Goal: Task Accomplishment & Management: Use online tool/utility

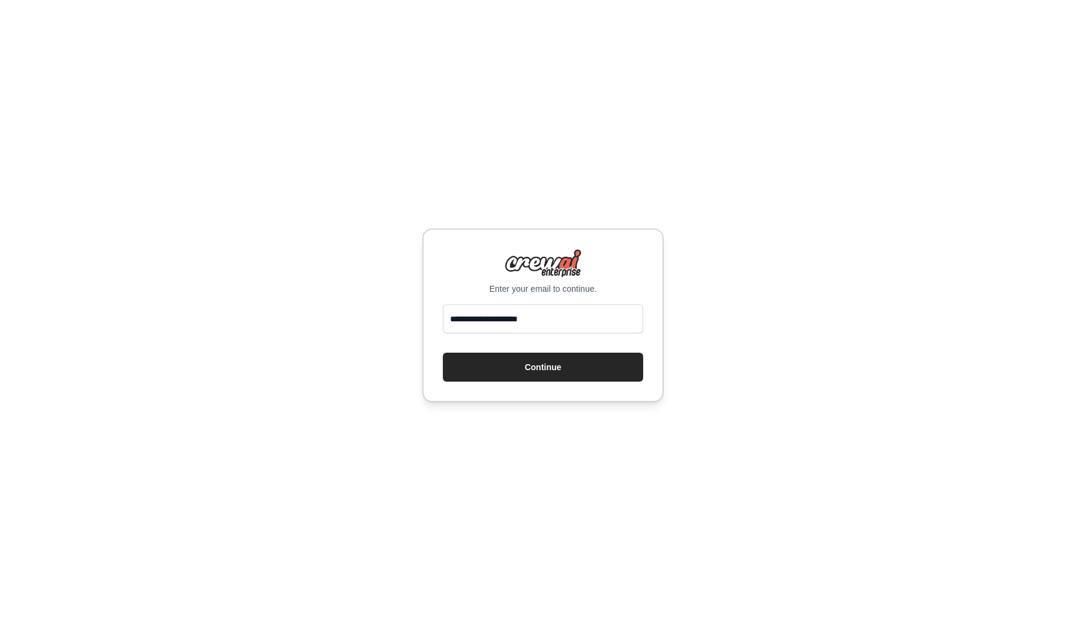
type input "**********"
click at [543, 367] on button "Continue" at bounding box center [543, 367] width 200 height 29
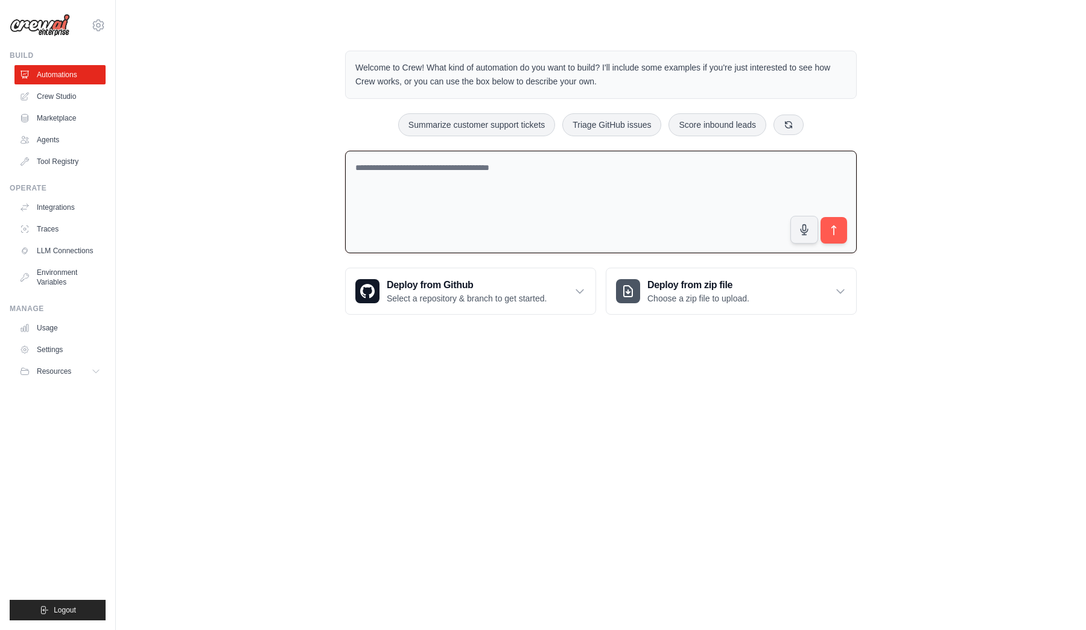
click at [607, 199] on textarea at bounding box center [600, 202] width 511 height 103
click at [658, 287] on h3 "Deploy from zip file" at bounding box center [698, 285] width 102 height 14
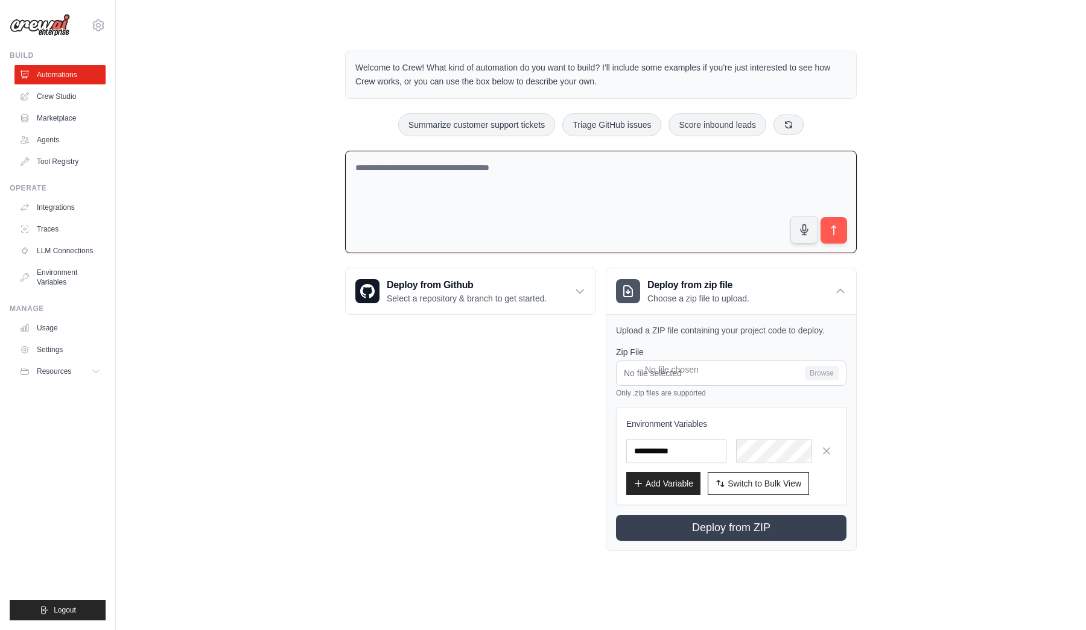
click at [938, 353] on div "Welcome to Crew! What kind of automation do you want to build? I'll include som…" at bounding box center [600, 300] width 931 height 539
click at [616, 218] on textarea at bounding box center [600, 202] width 511 height 103
paste textarea "**********"
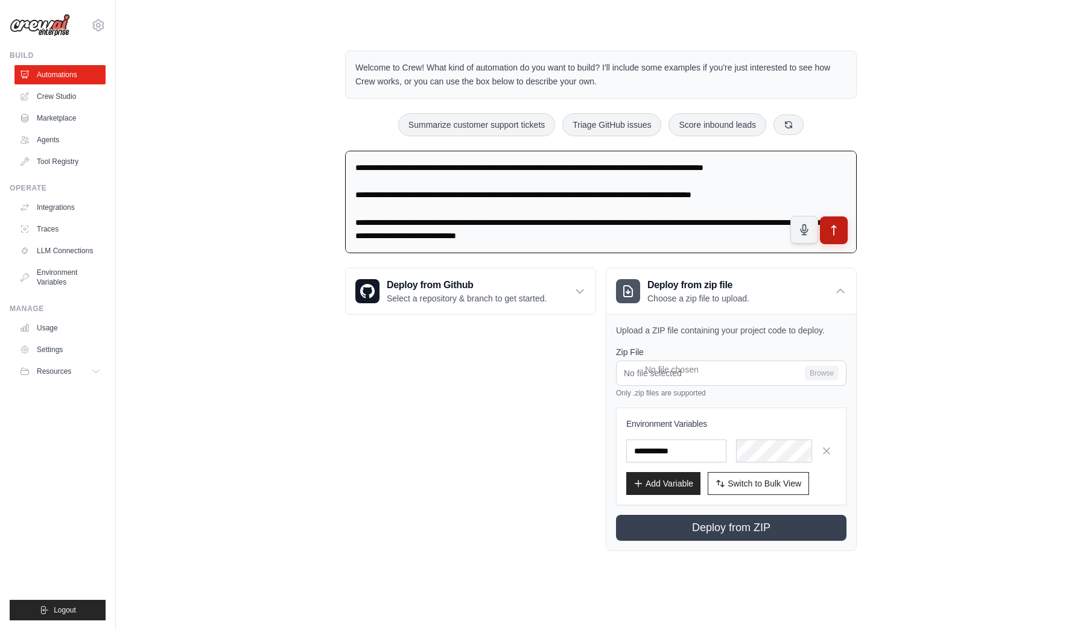
type textarea "**********"
click at [830, 221] on button "submit" at bounding box center [834, 230] width 28 height 28
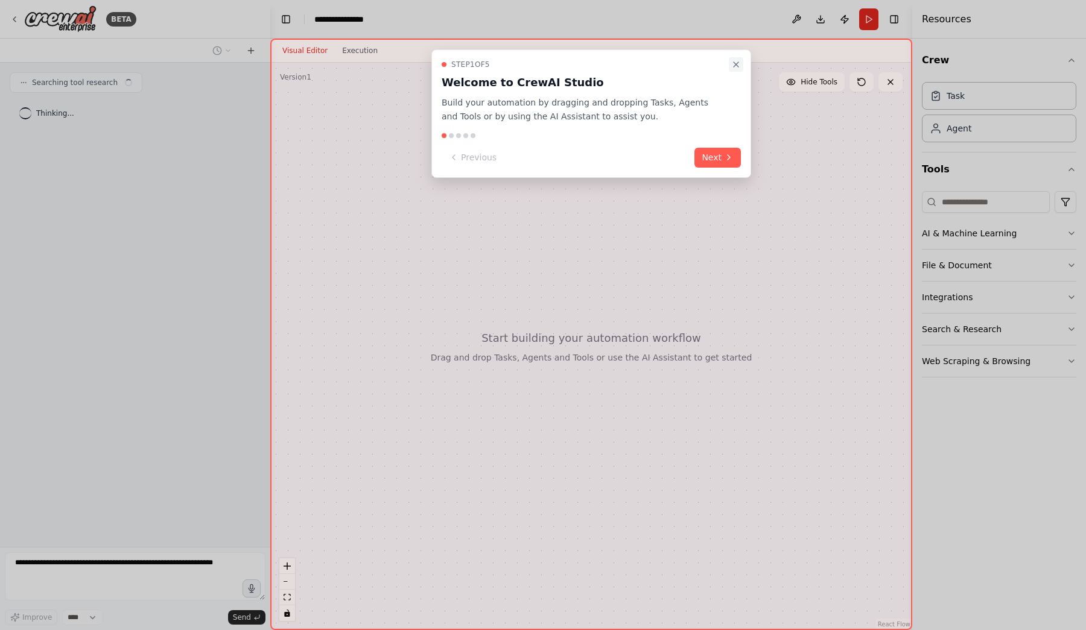
click at [733, 60] on icon "Close walkthrough" at bounding box center [736, 65] width 10 height 10
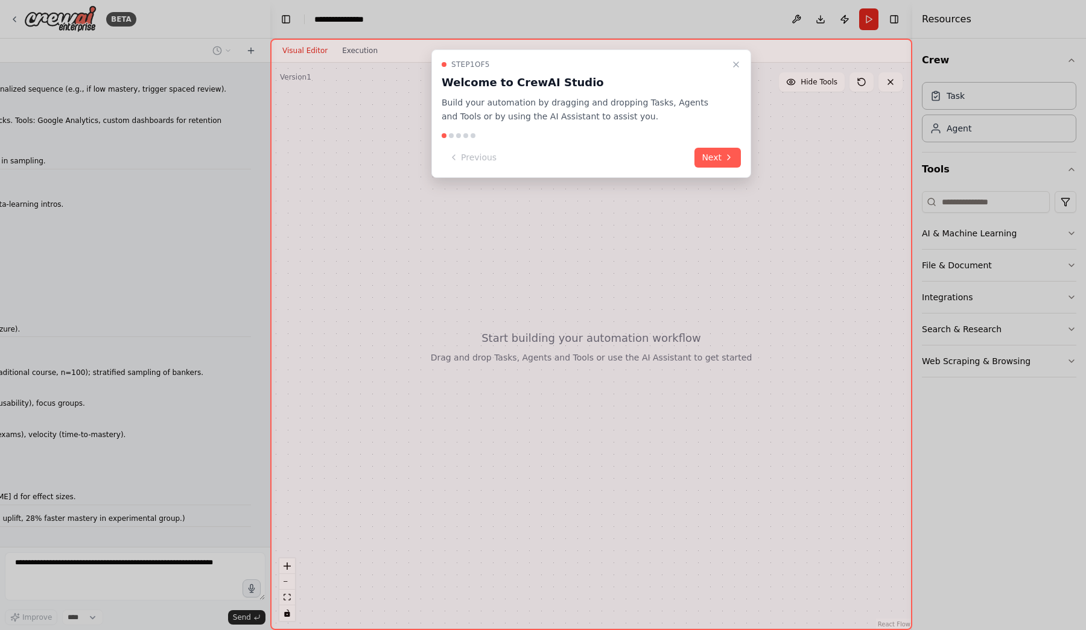
scroll to position [14689, 0]
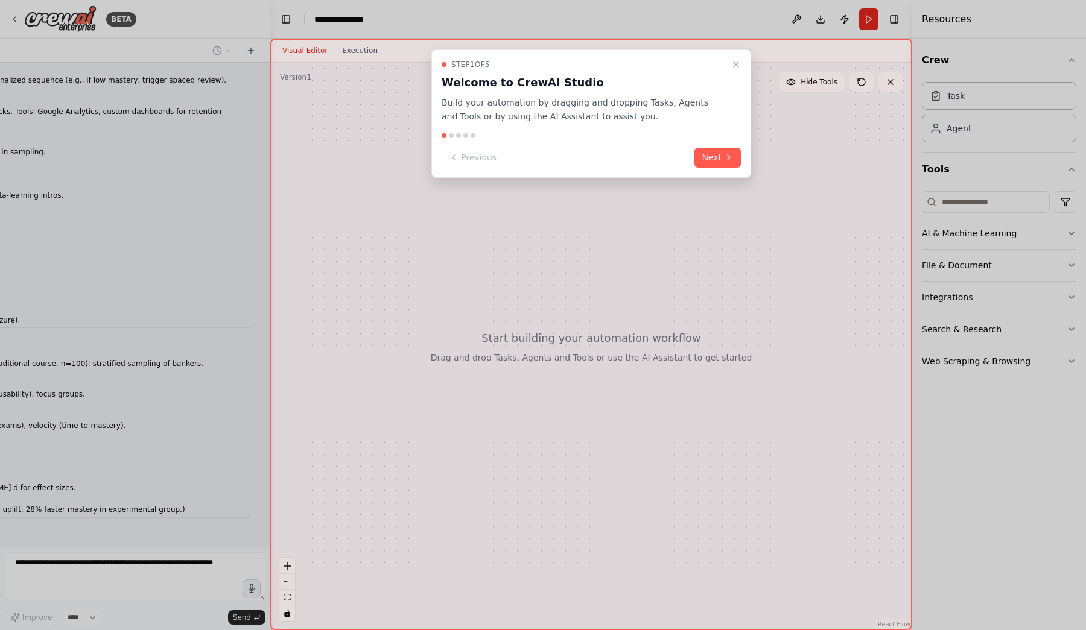
click at [733, 60] on icon "Close walkthrough" at bounding box center [736, 65] width 10 height 10
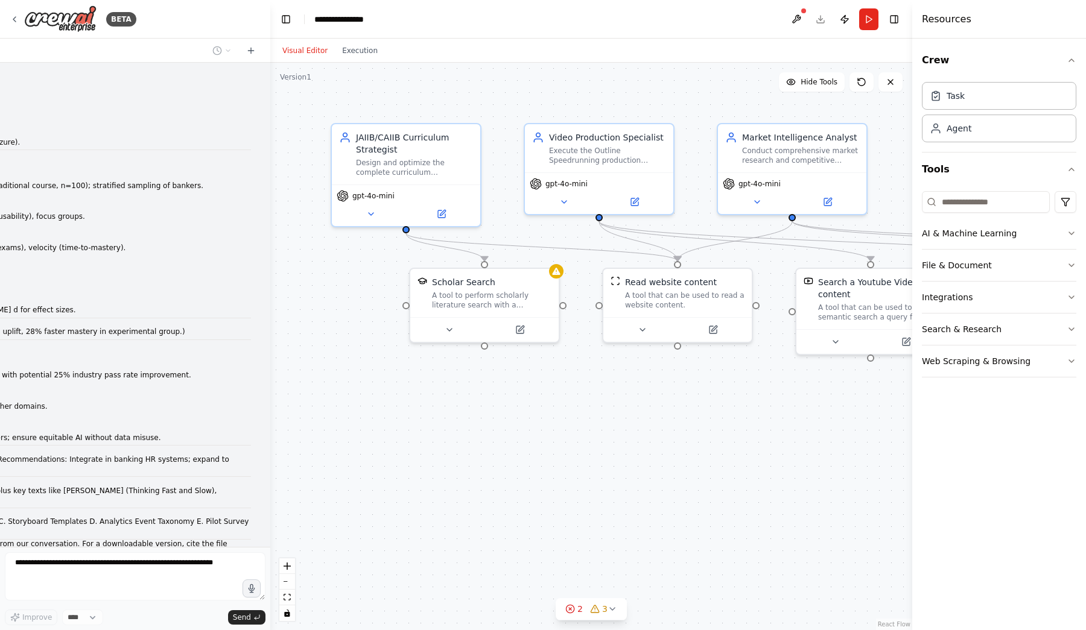
scroll to position [14907, 0]
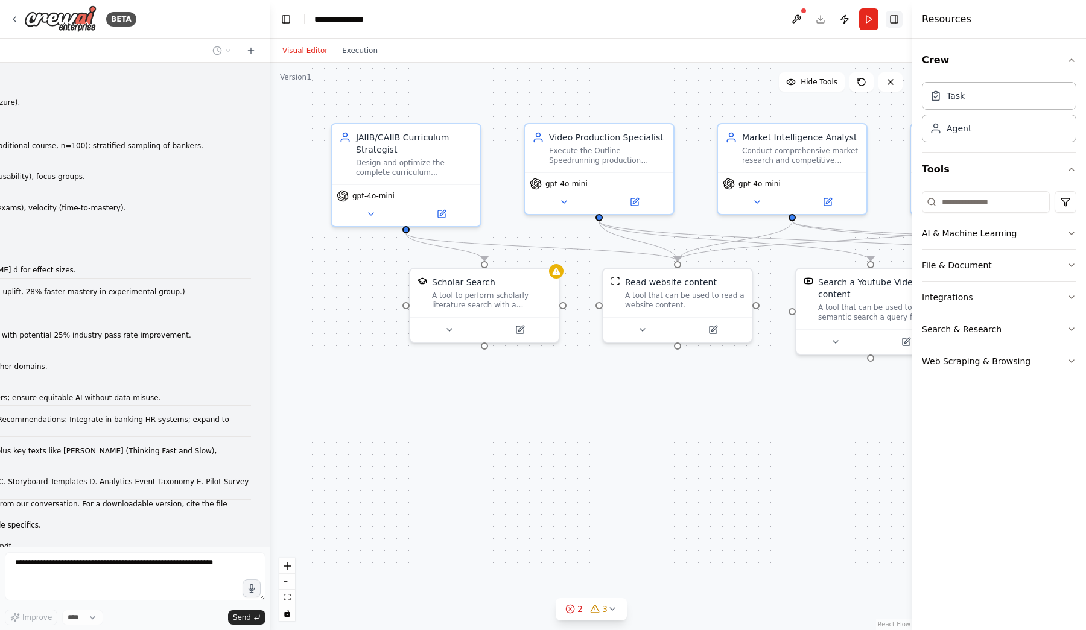
click at [895, 21] on button "Toggle Right Sidebar" at bounding box center [893, 19] width 17 height 17
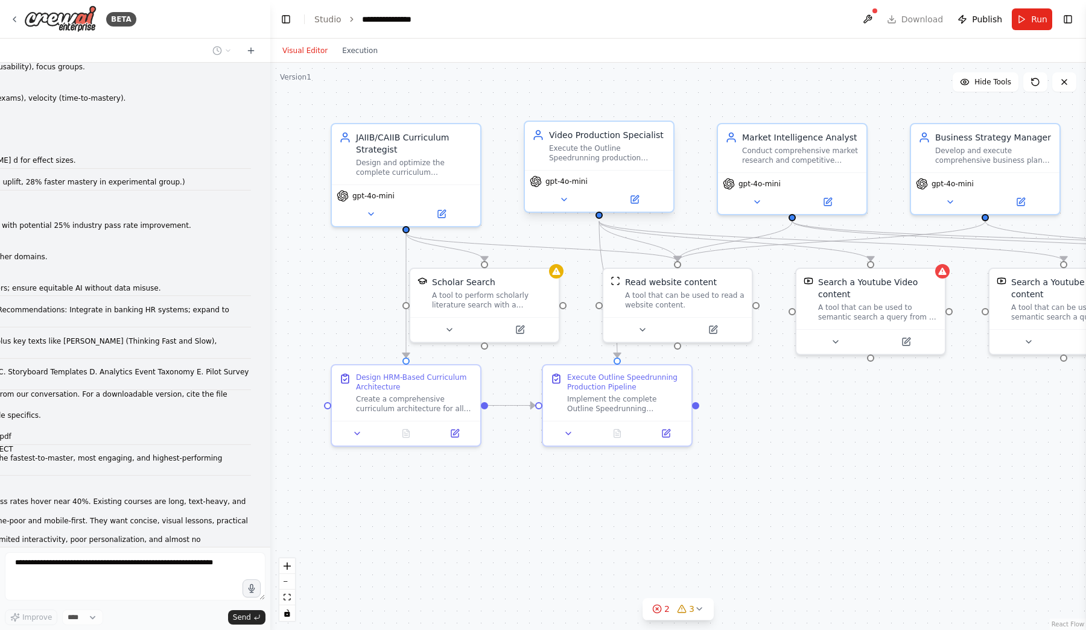
scroll to position [15047, 0]
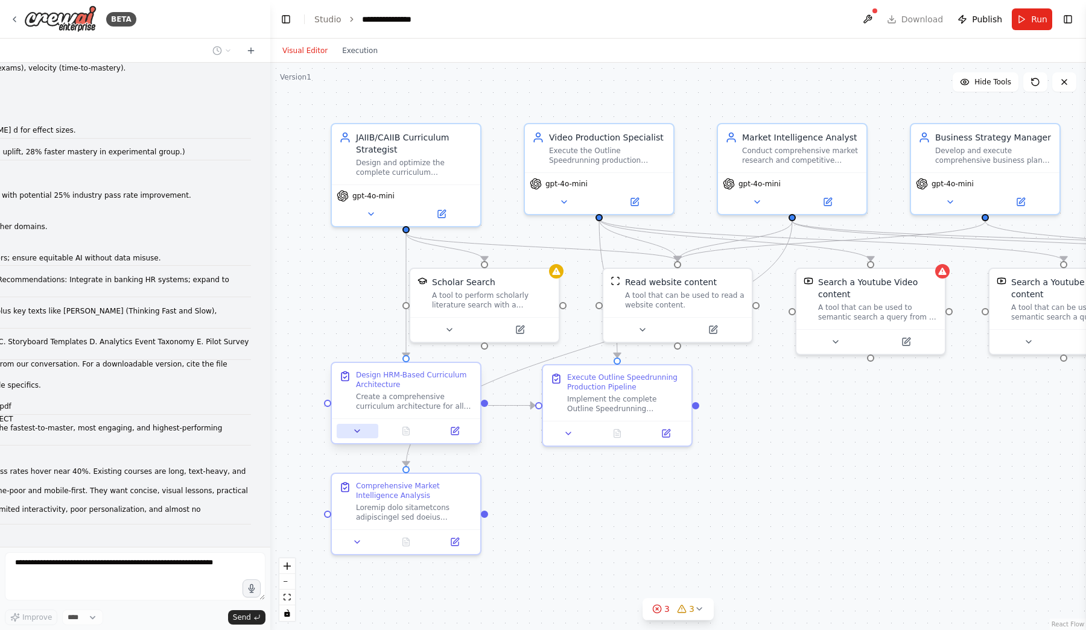
click at [356, 432] on icon at bounding box center [357, 431] width 10 height 10
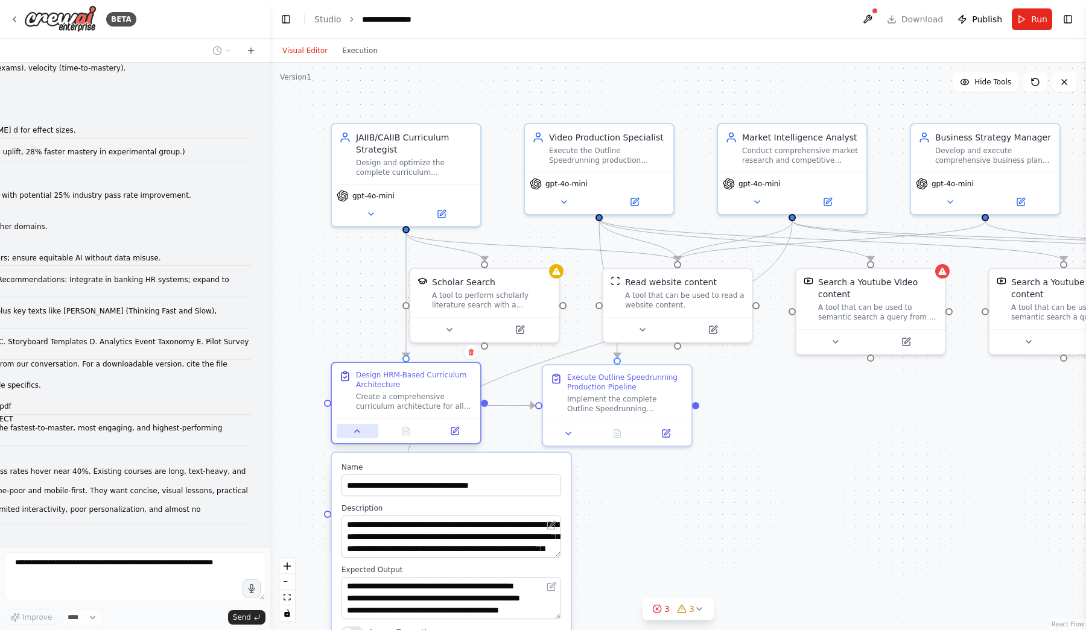
click at [356, 432] on icon at bounding box center [357, 431] width 5 height 2
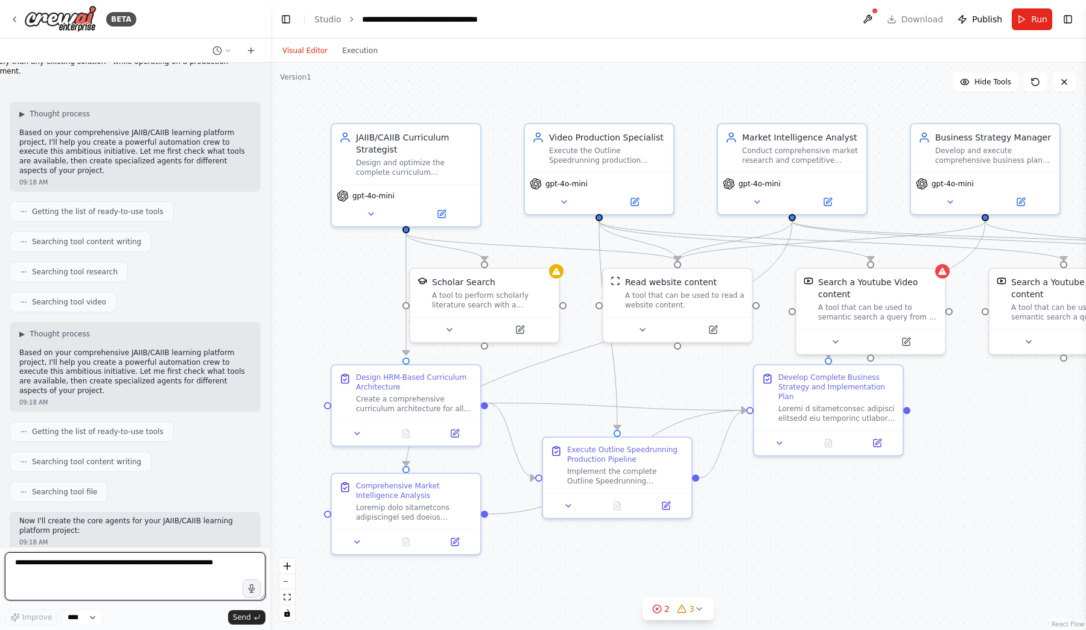
scroll to position [16240, 0]
type textarea "**********"
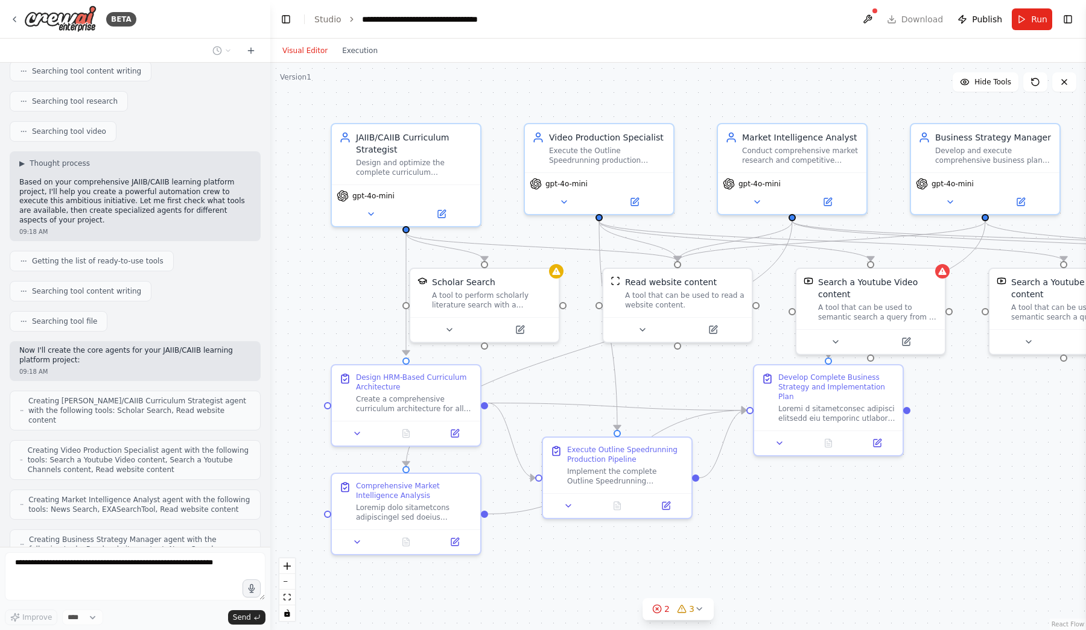
scroll to position [16433, 0]
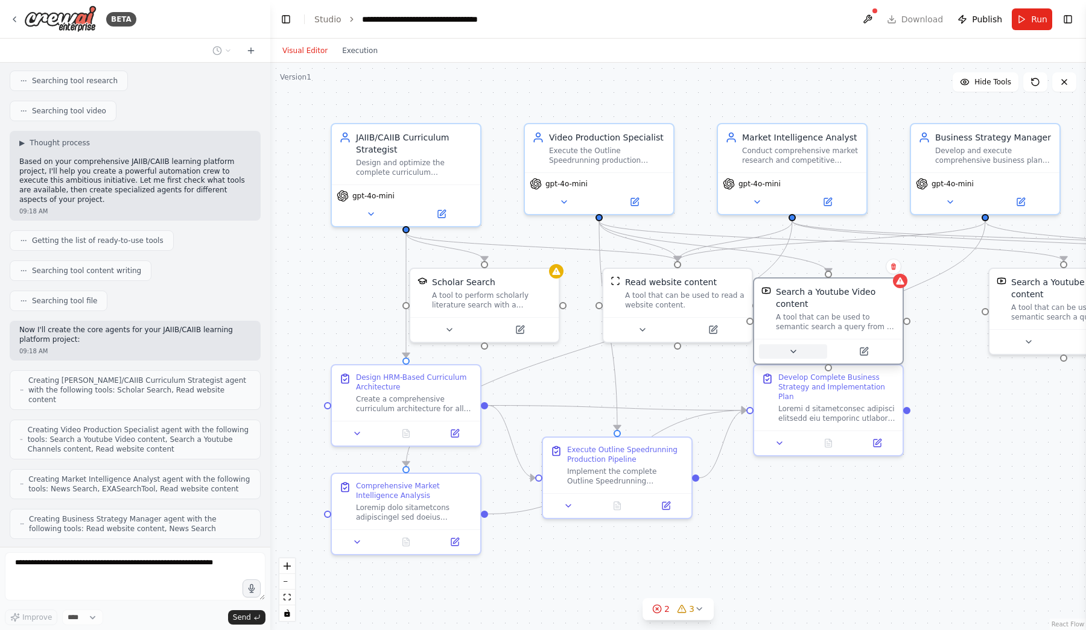
drag, startPoint x: 821, startPoint y: 350, endPoint x: 778, endPoint y: 358, distance: 43.6
click at [778, 358] on div at bounding box center [828, 351] width 148 height 25
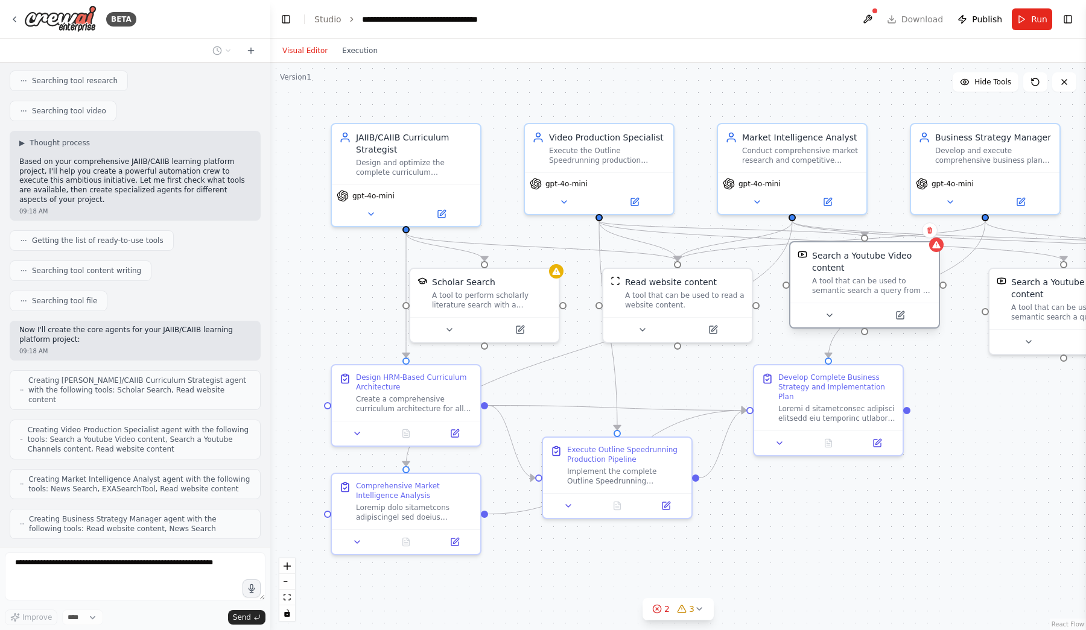
drag, startPoint x: 809, startPoint y: 326, endPoint x: 842, endPoint y: 290, distance: 49.1
click at [842, 289] on div "A tool that can be used to semantic search a query from a Youtube Video content." at bounding box center [871, 285] width 119 height 19
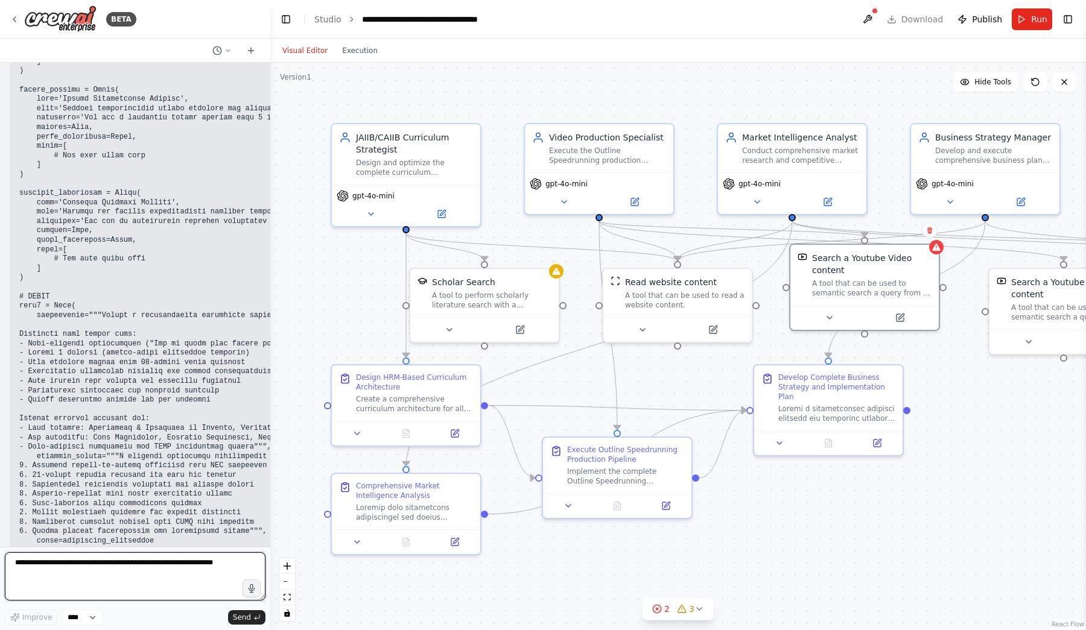
scroll to position [18841, 0]
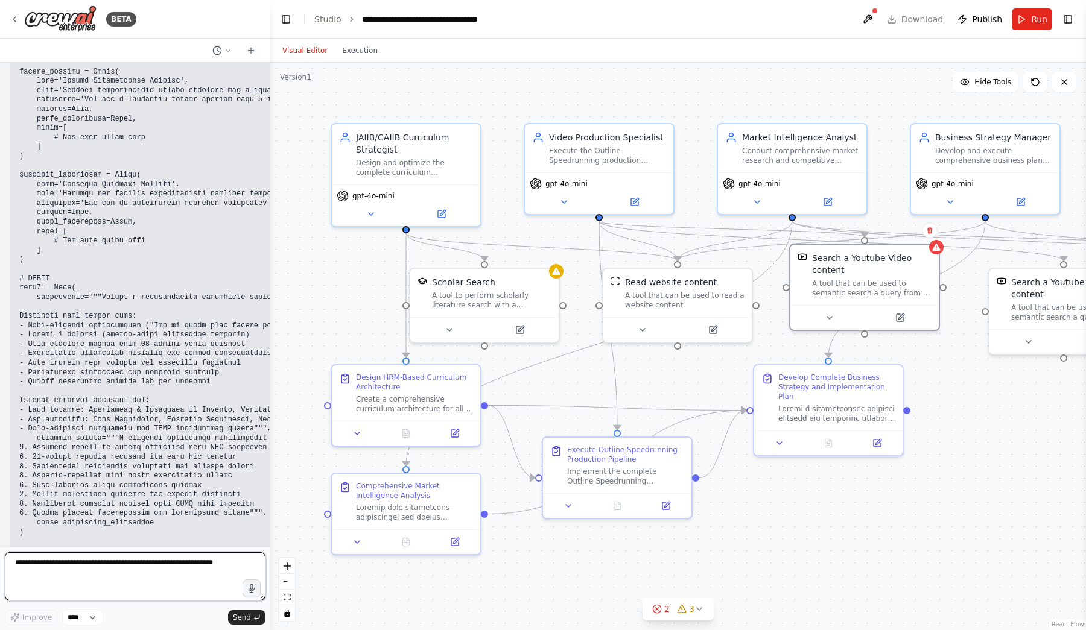
paste textarea "**********"
type textarea "**********"
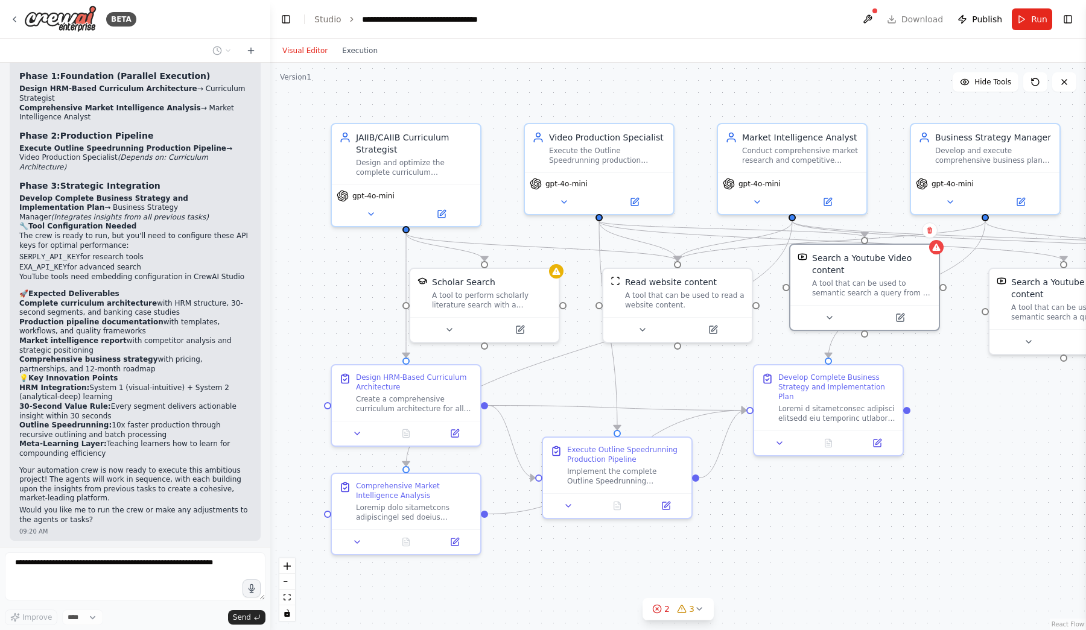
scroll to position [17876, 0]
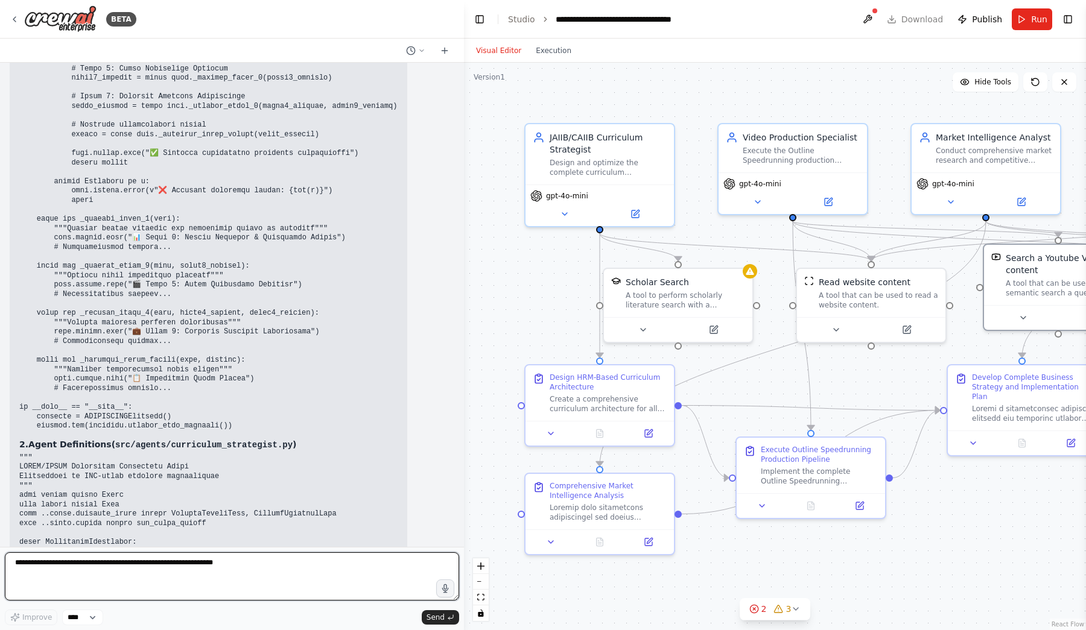
drag, startPoint x: 267, startPoint y: 265, endPoint x: 464, endPoint y: 242, distance: 198.5
click at [464, 242] on div "BETA <img src="[URL]" style="height:64px;margin-right:32px"/> The Ultimate CAII…" at bounding box center [543, 315] width 1086 height 630
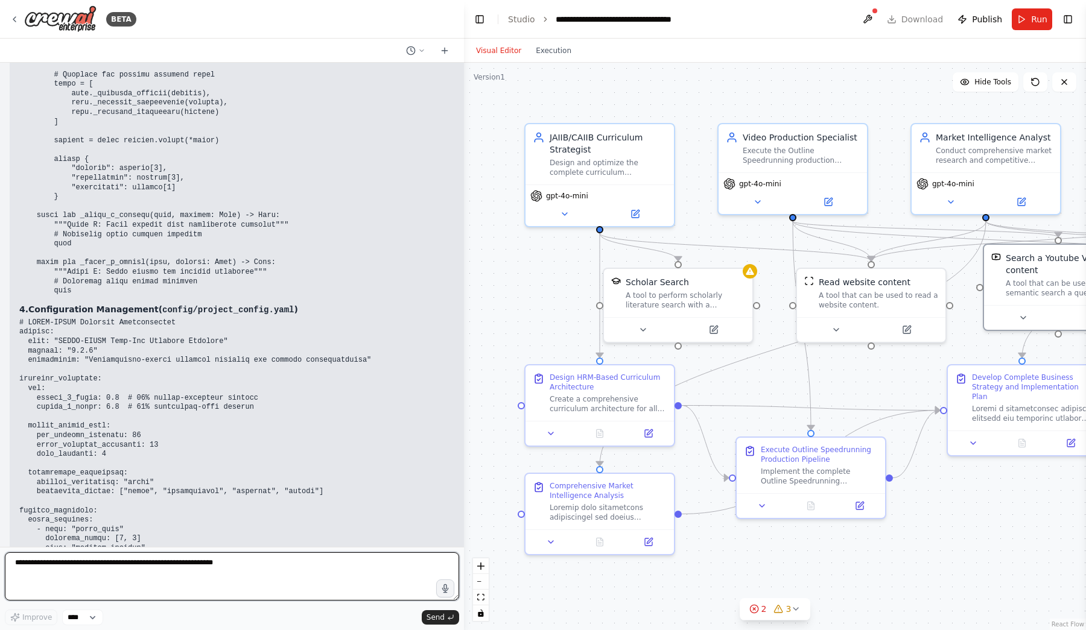
scroll to position [23563, 0]
click at [175, 591] on textarea at bounding box center [232, 576] width 454 height 48
type textarea "********"
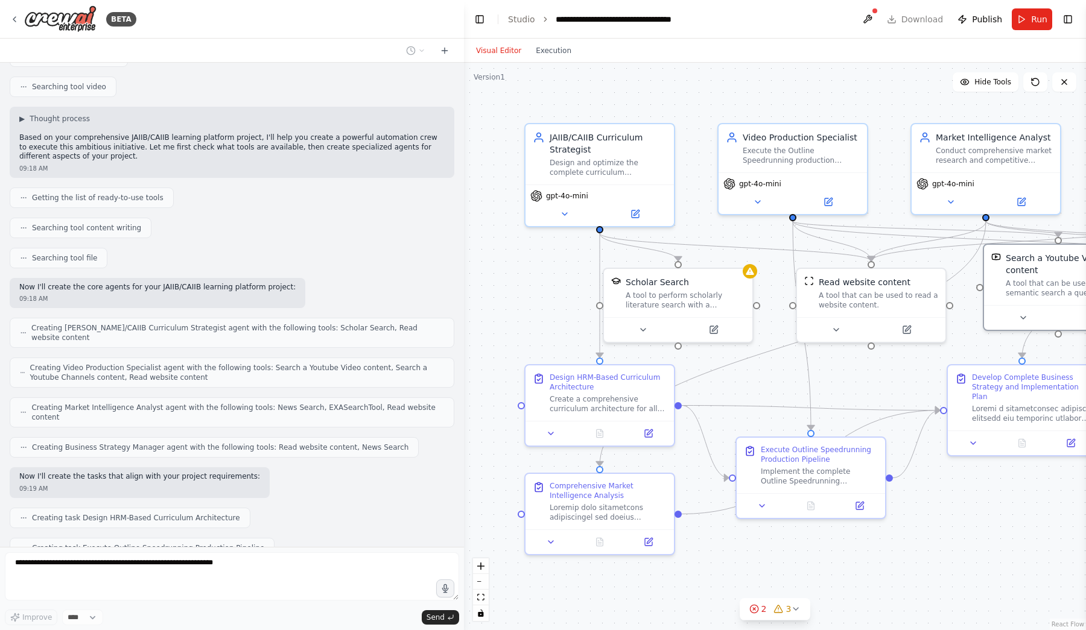
scroll to position [16188, 0]
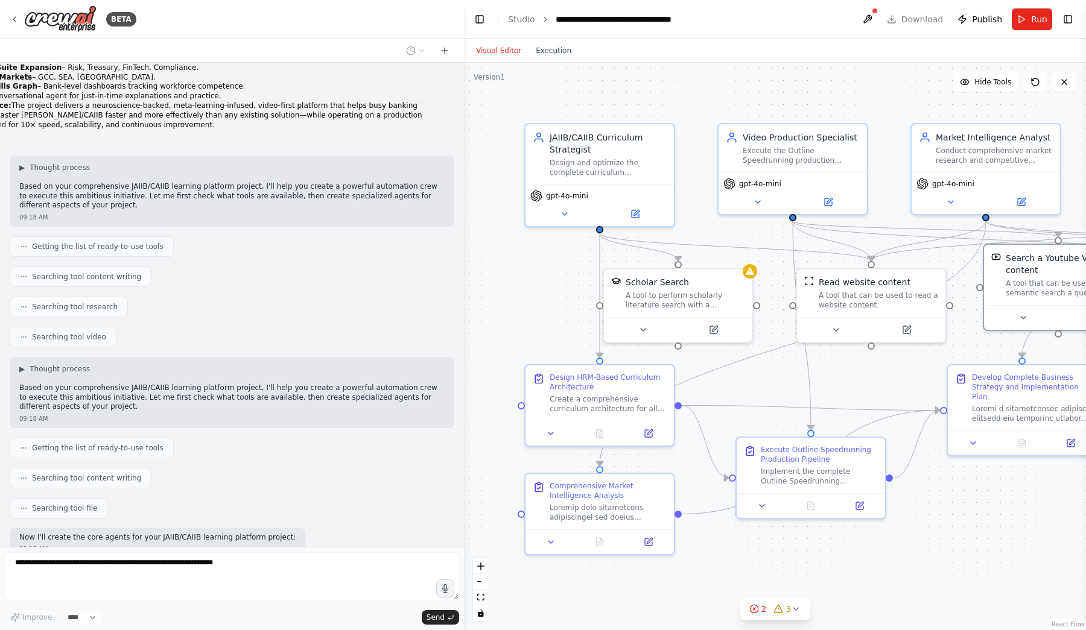
click at [911, 51] on div "Visual Editor Execution" at bounding box center [775, 51] width 622 height 24
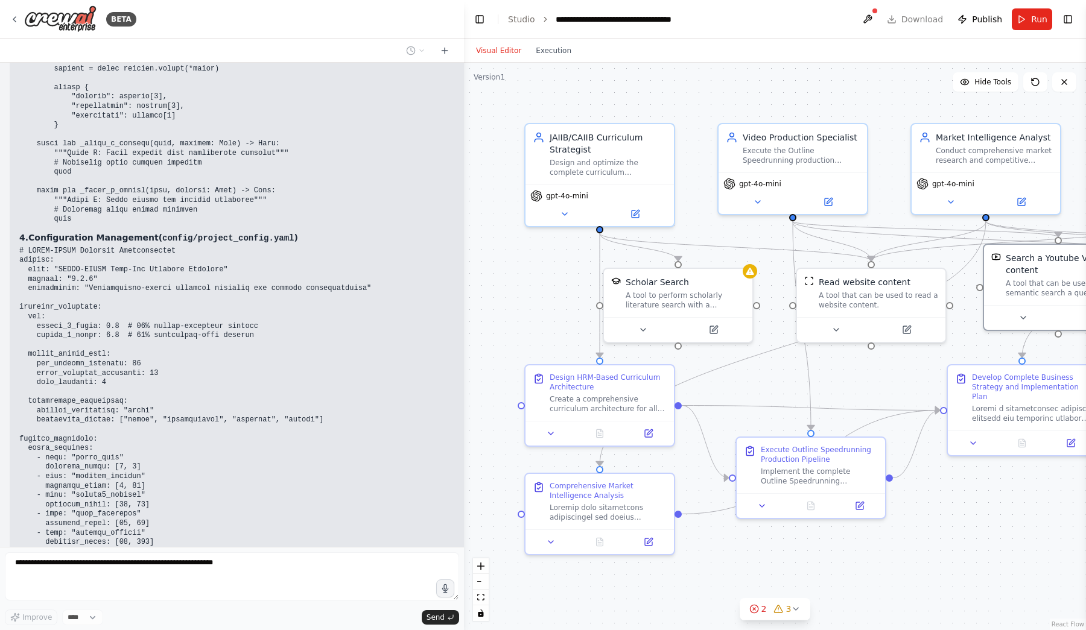
scroll to position [23634, 0]
click at [880, 15] on header "**********" at bounding box center [775, 19] width 622 height 39
click at [873, 18] on button at bounding box center [867, 19] width 19 height 22
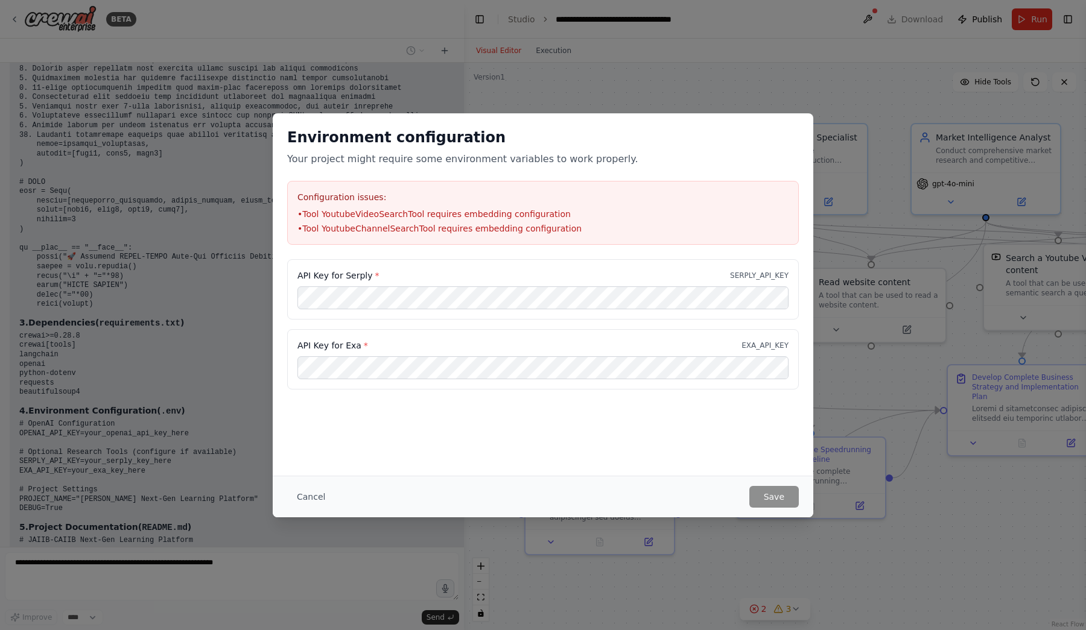
scroll to position [0, 0]
click at [323, 495] on button "Cancel" at bounding box center [311, 497] width 48 height 22
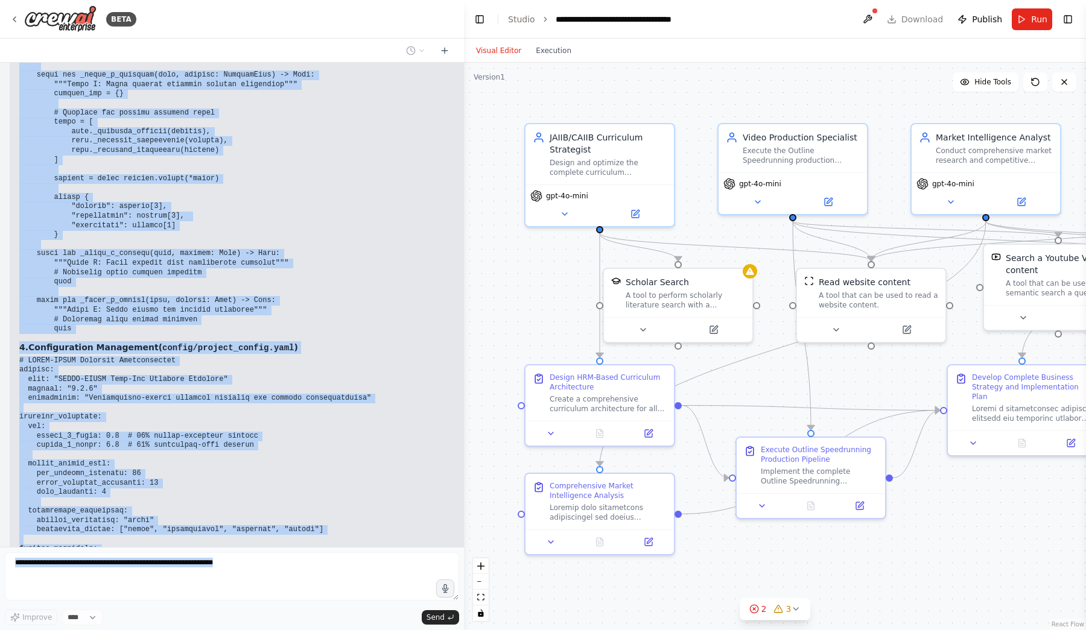
scroll to position [23634, 0]
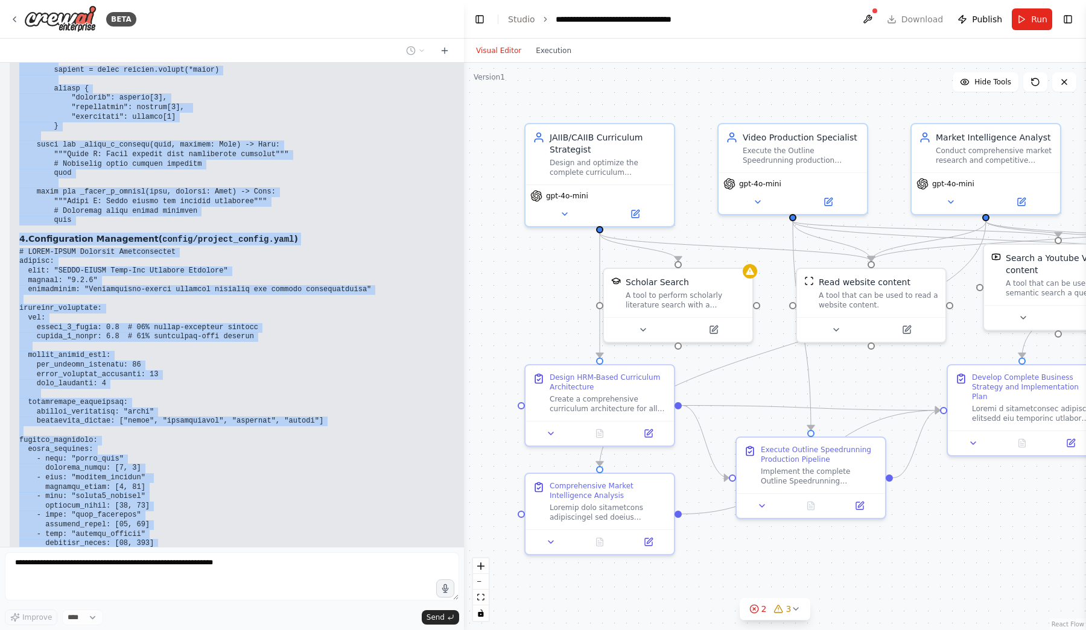
drag, startPoint x: 11, startPoint y: 78, endPoint x: 223, endPoint y: 405, distance: 388.9
click at [223, 405] on div "<img src="https://r2cdn.perplexity.ai/pplx-full-logo-primary-dark%402x.png" sty…" at bounding box center [232, 305] width 464 height 484
copy div "img src="https://r2cdn.perplexity.ai/pplx-full-logo-primary-dark%402x.png" styl…"
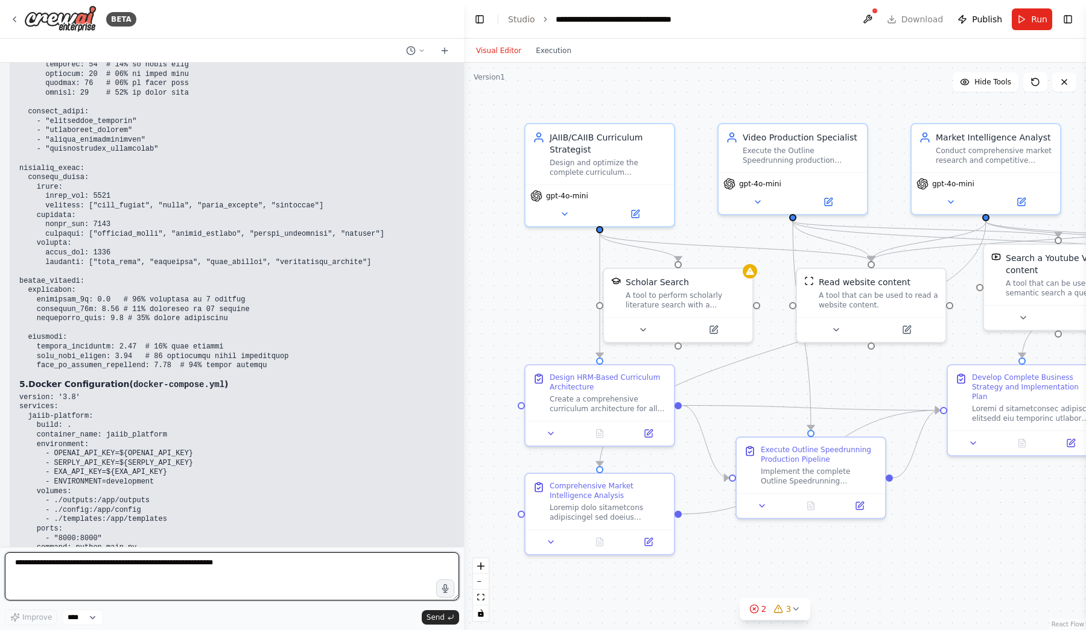
scroll to position [0, 0]
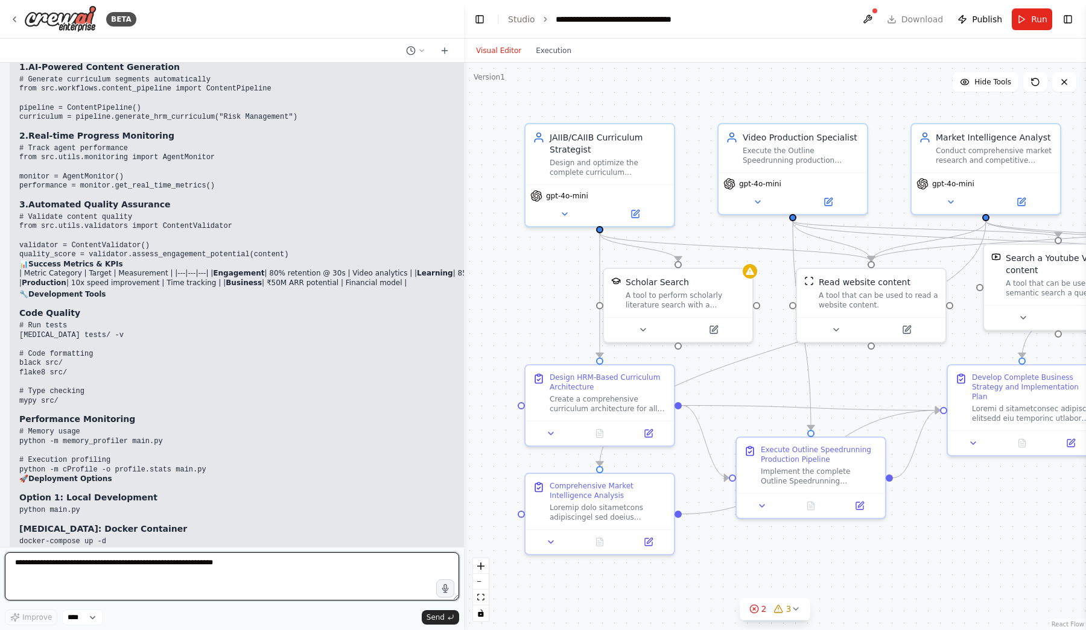
click at [227, 566] on textarea at bounding box center [232, 576] width 454 height 48
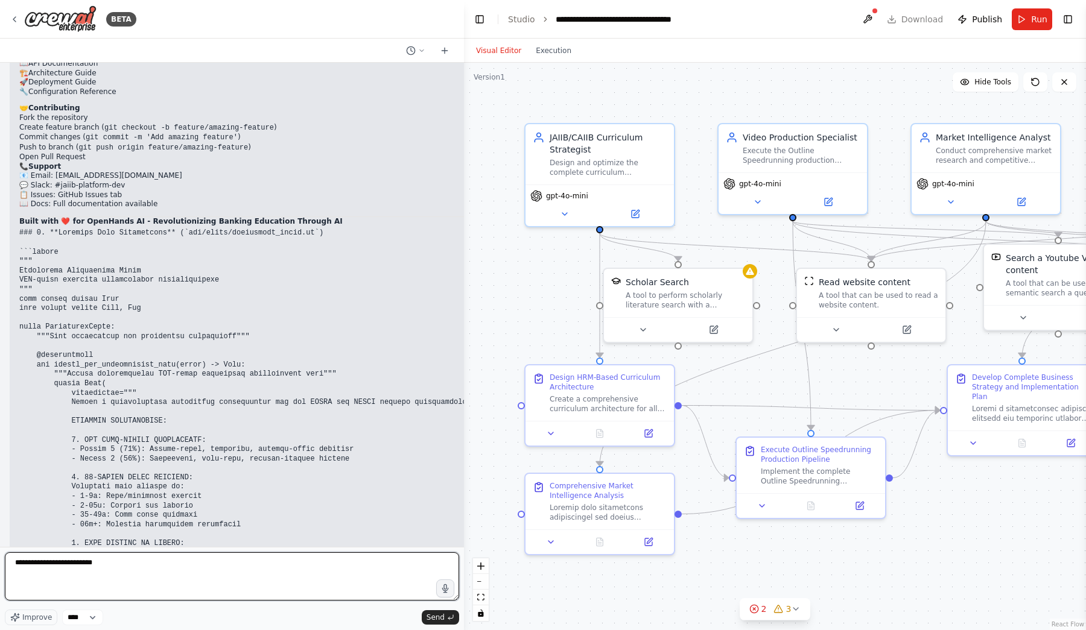
scroll to position [27177, 0]
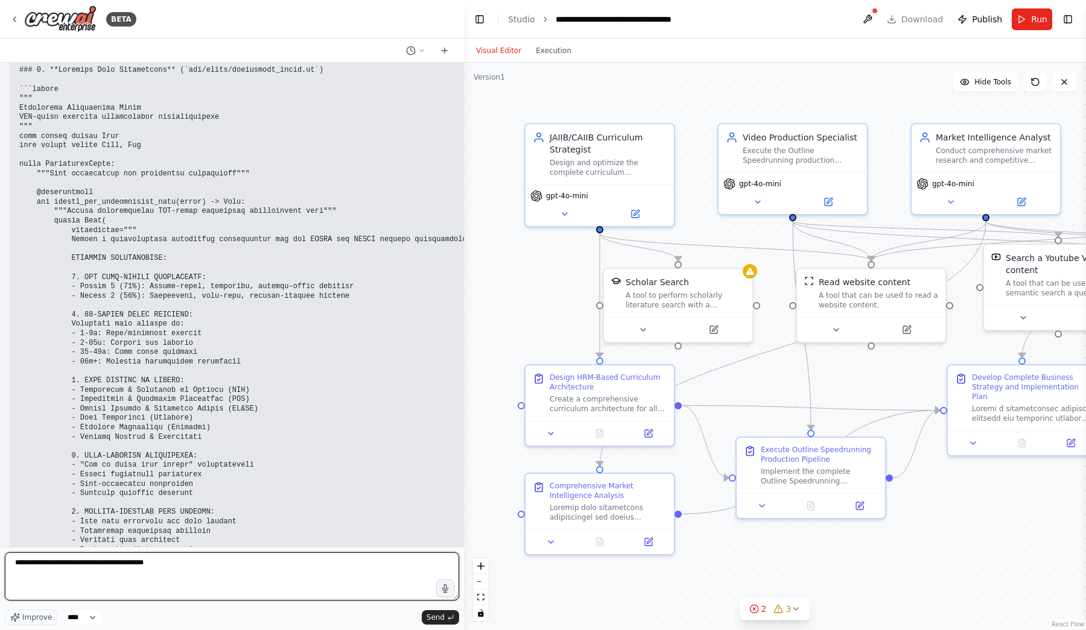
type textarea "**********"
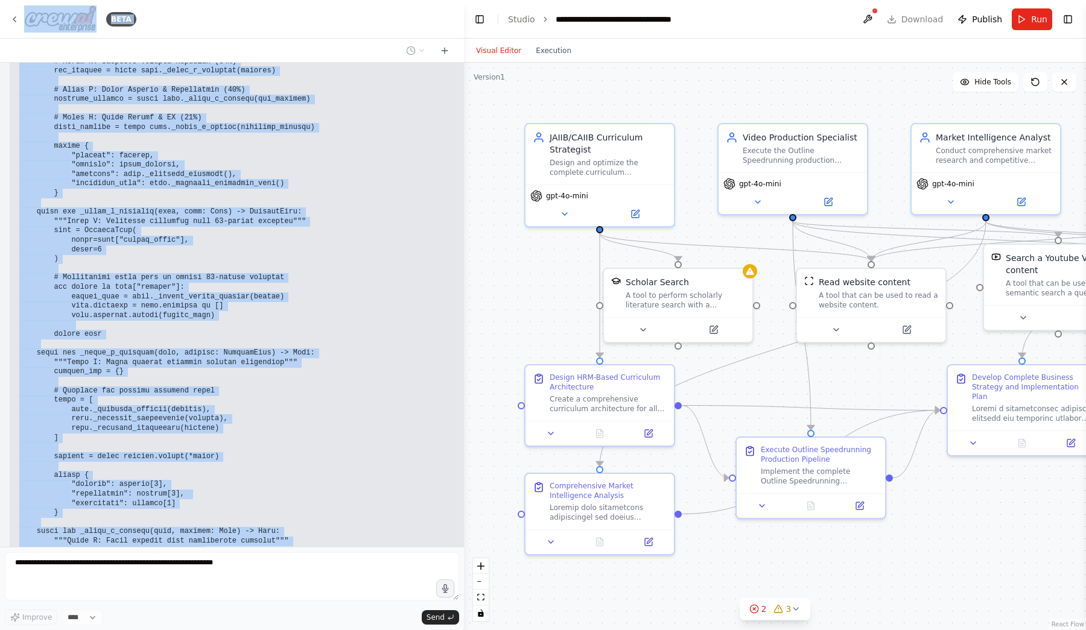
scroll to position [23009, 0]
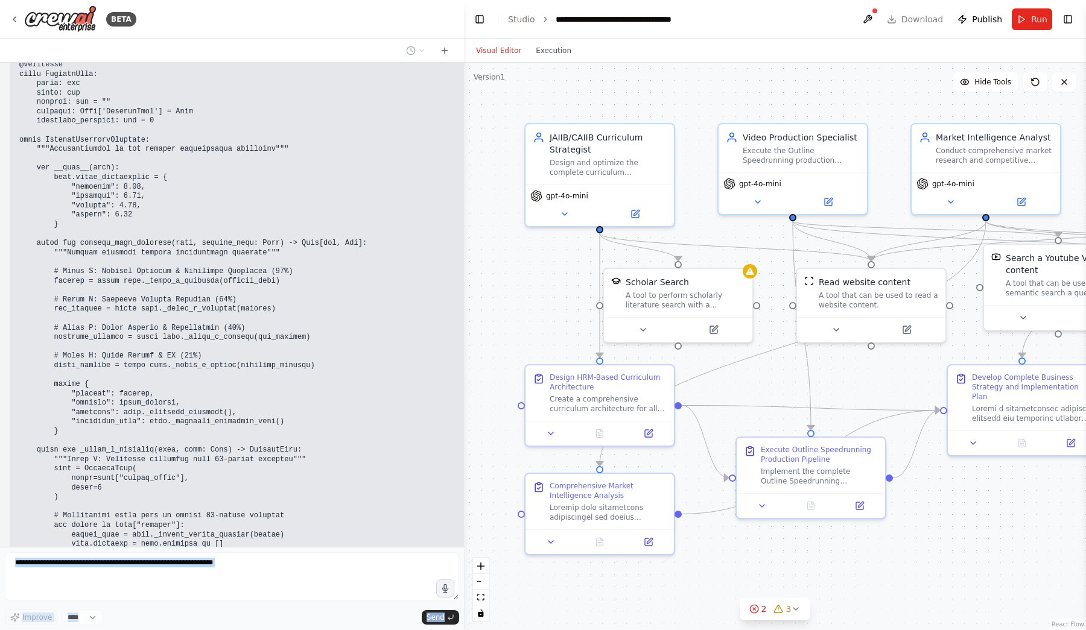
drag, startPoint x: 245, startPoint y: 448, endPoint x: 1, endPoint y: 492, distance: 248.2
click at [1, 492] on div "BETA <img src="[URL]" style="height:64px;margin-right:32px"/> The Ultimate CAII…" at bounding box center [232, 315] width 464 height 630
copy div "Ready to revolutionize JAIIB/CAIIB education! 🚀 09:27 AM use pure ai without wa…"
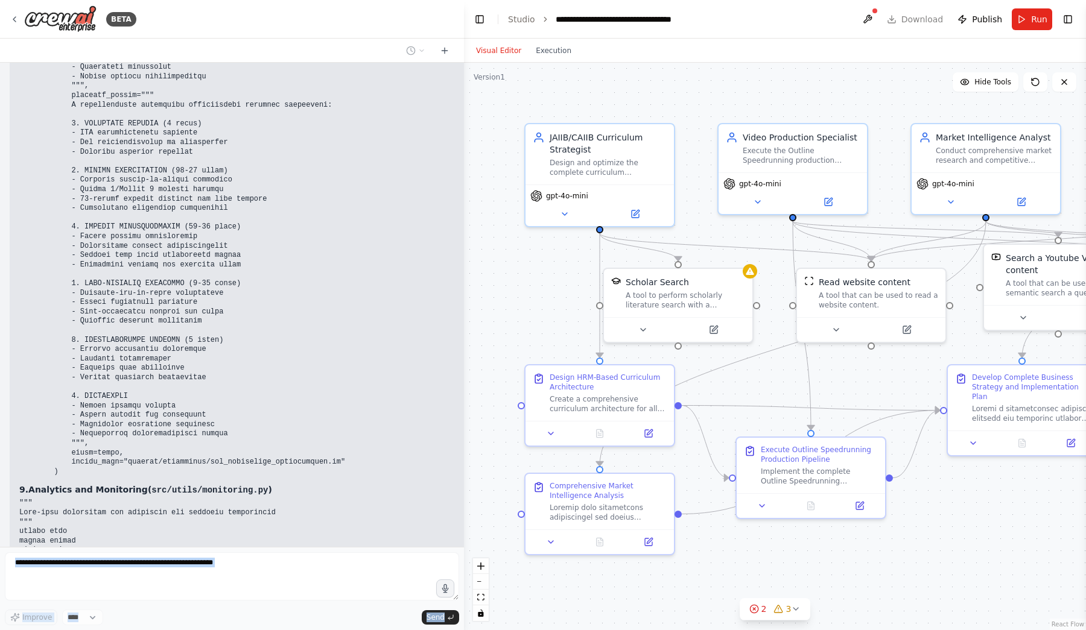
scroll to position [0, 0]
click at [135, 510] on div "<img src="https://r2cdn.perplexity.ai/pplx-full-logo-primary-dark%402x.png" sty…" at bounding box center [232, 305] width 464 height 484
click at [926, 22] on header "**********" at bounding box center [775, 19] width 622 height 39
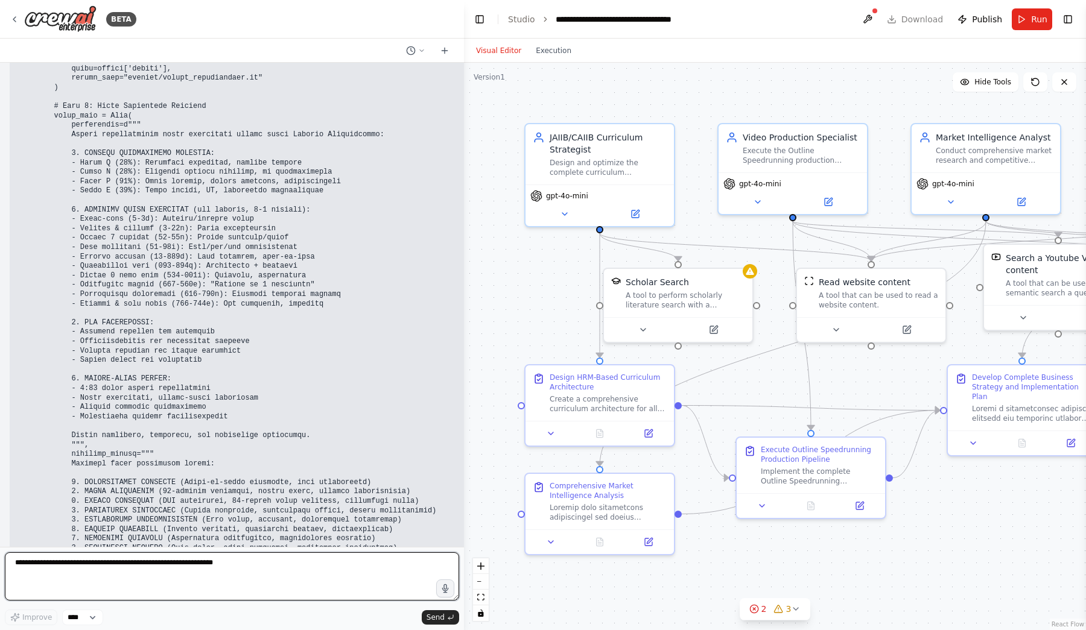
click at [95, 575] on textarea at bounding box center [232, 576] width 454 height 48
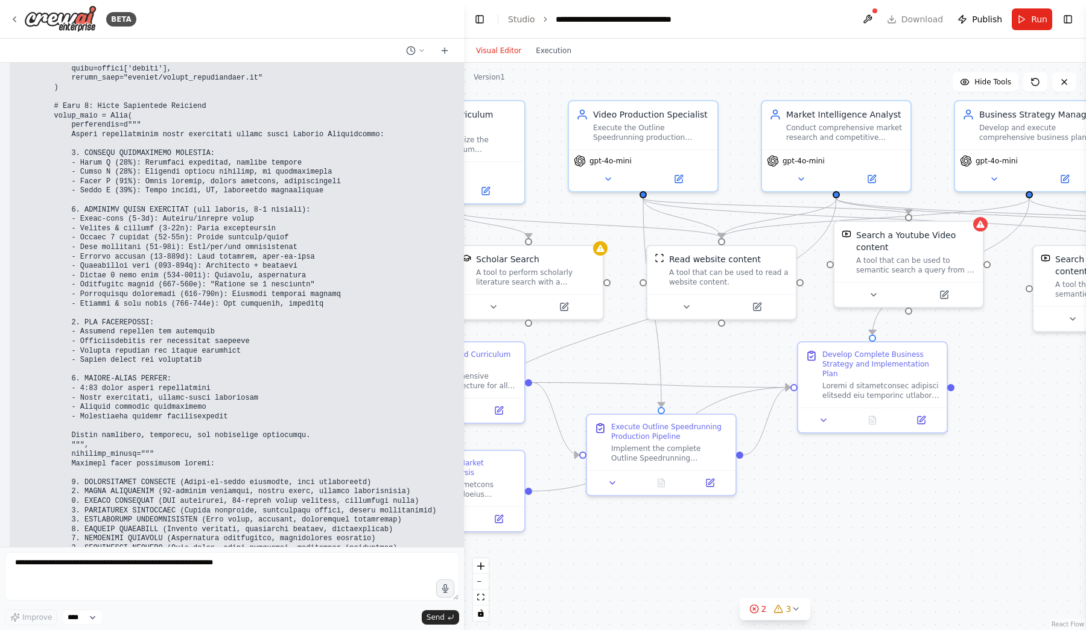
drag, startPoint x: 976, startPoint y: 487, endPoint x: 826, endPoint y: 464, distance: 151.9
click at [827, 464] on div ".deletable-edge-delete-btn { width: 20px; height: 20px; border: 0px solid #ffff…" at bounding box center [775, 346] width 622 height 567
click at [918, 251] on div "Search a Youtube Video content A tool that can be used to semantic search a que…" at bounding box center [915, 250] width 119 height 46
click at [975, 209] on icon at bounding box center [973, 207] width 5 height 7
click at [949, 210] on button "Confirm" at bounding box center [938, 207] width 43 height 14
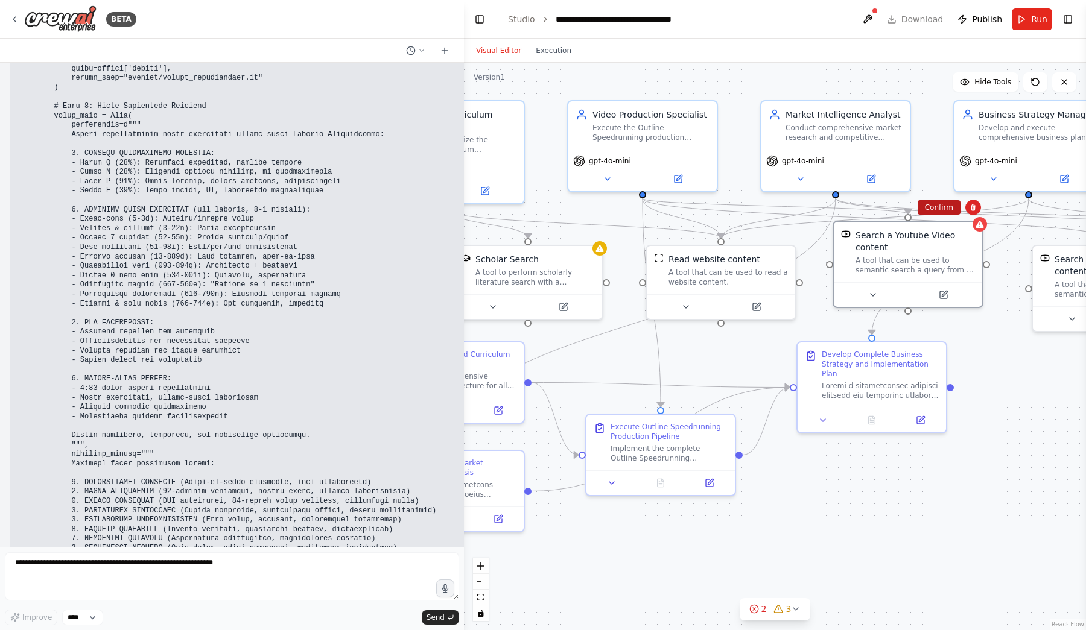
click at [932, 210] on button "Confirm" at bounding box center [938, 207] width 43 height 14
click at [554, 262] on div "Scholar Search" at bounding box center [534, 257] width 119 height 12
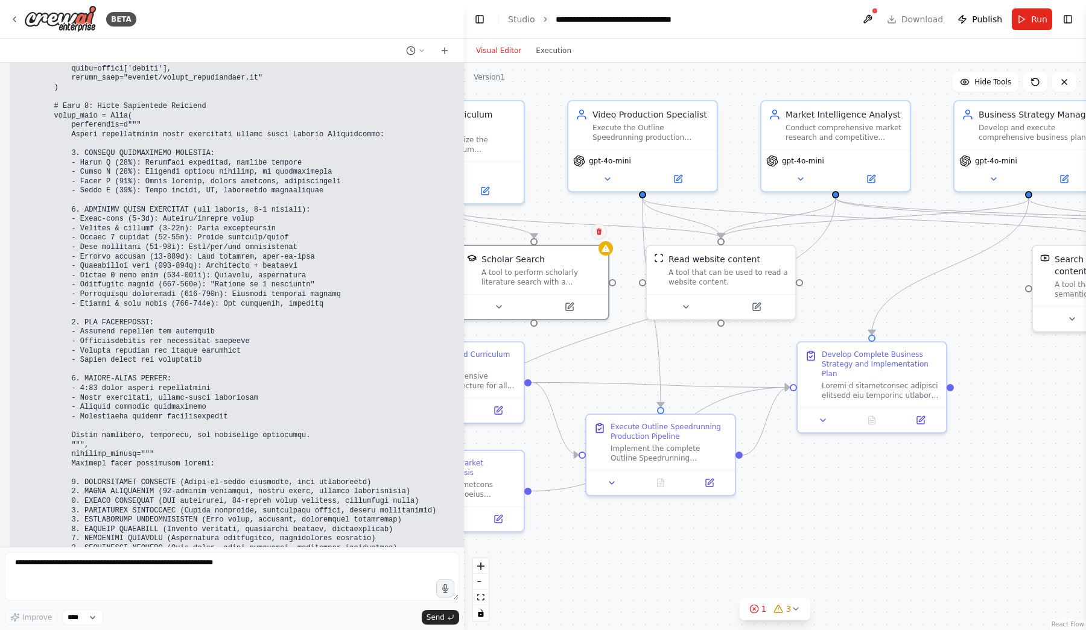
click at [598, 233] on icon at bounding box center [598, 232] width 5 height 7
click at [571, 235] on button "Confirm" at bounding box center [564, 231] width 43 height 14
click at [1033, 13] on span "Run" at bounding box center [1039, 19] width 16 height 12
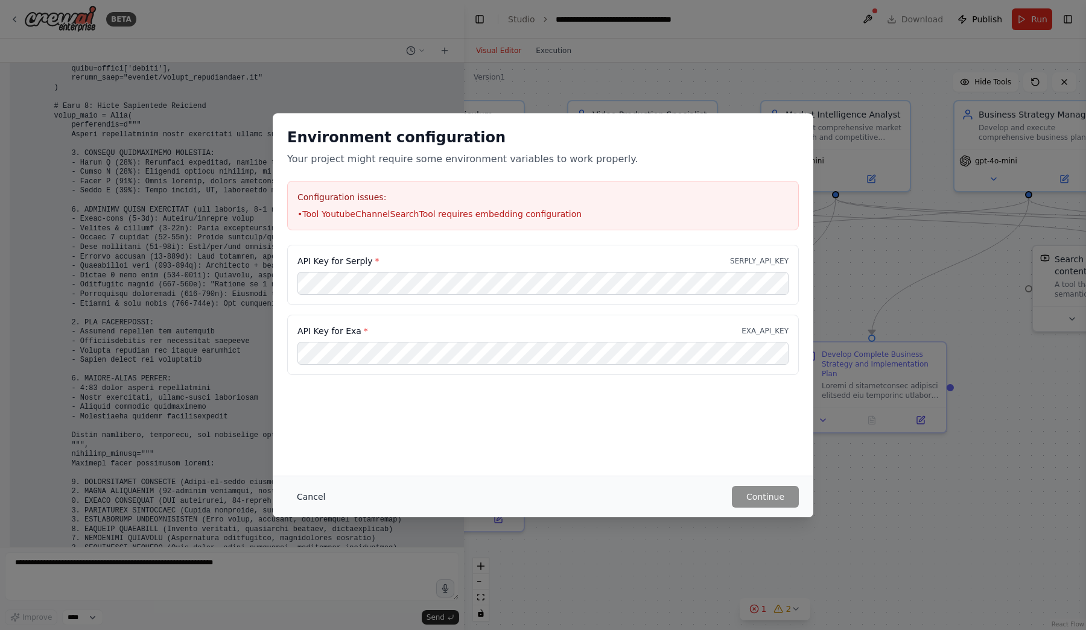
click at [316, 500] on button "Cancel" at bounding box center [311, 497] width 48 height 22
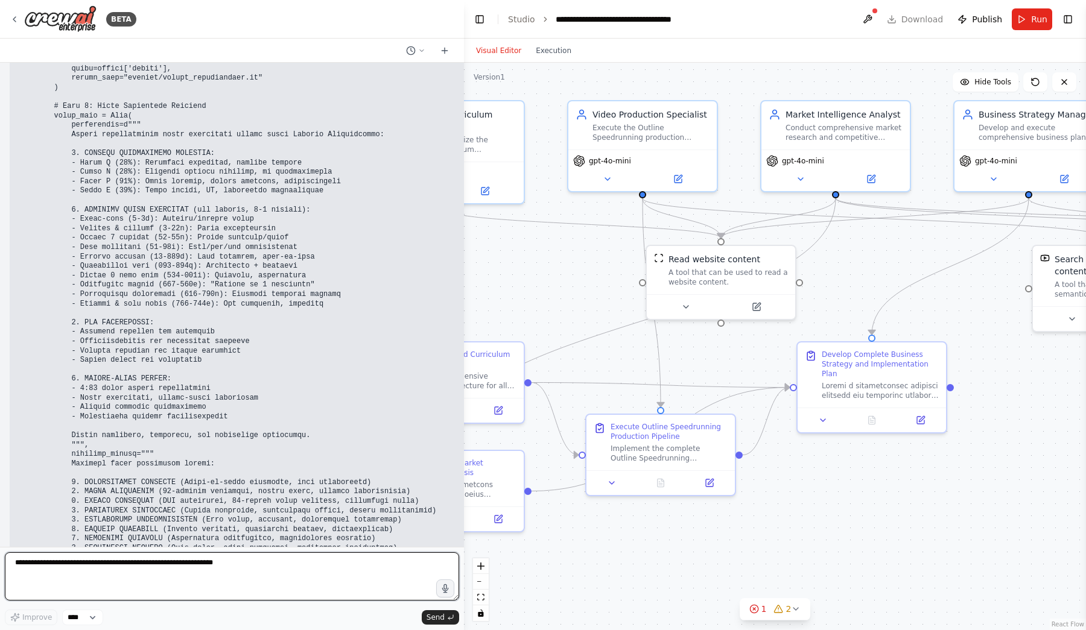
click at [132, 570] on textarea at bounding box center [232, 576] width 454 height 48
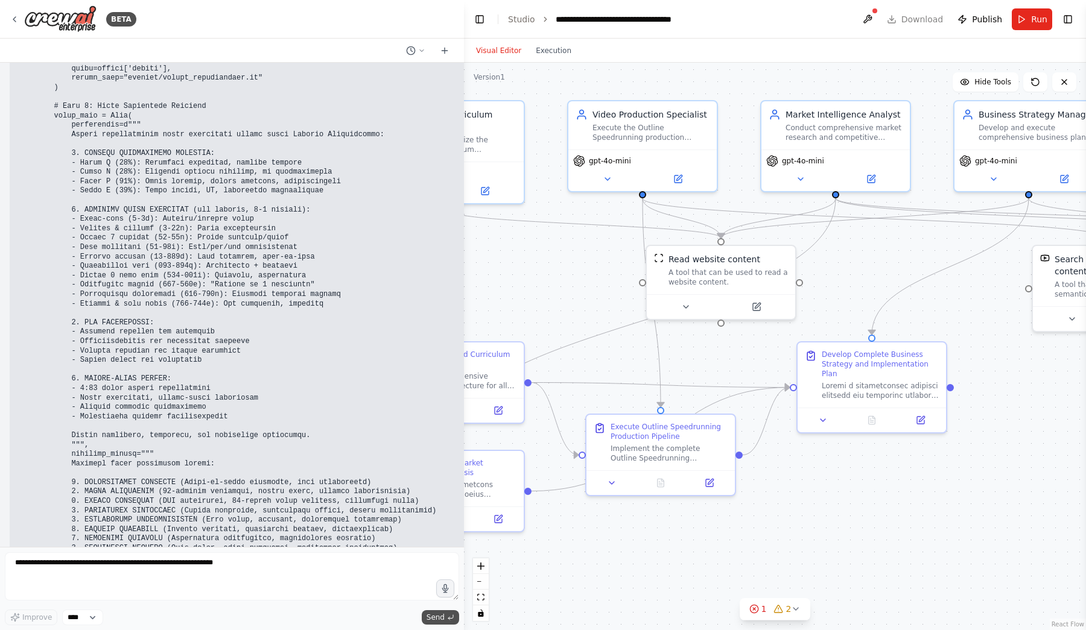
click at [429, 619] on span "Send" at bounding box center [435, 618] width 18 height 10
click at [521, 14] on link "Studio" at bounding box center [521, 19] width 27 height 10
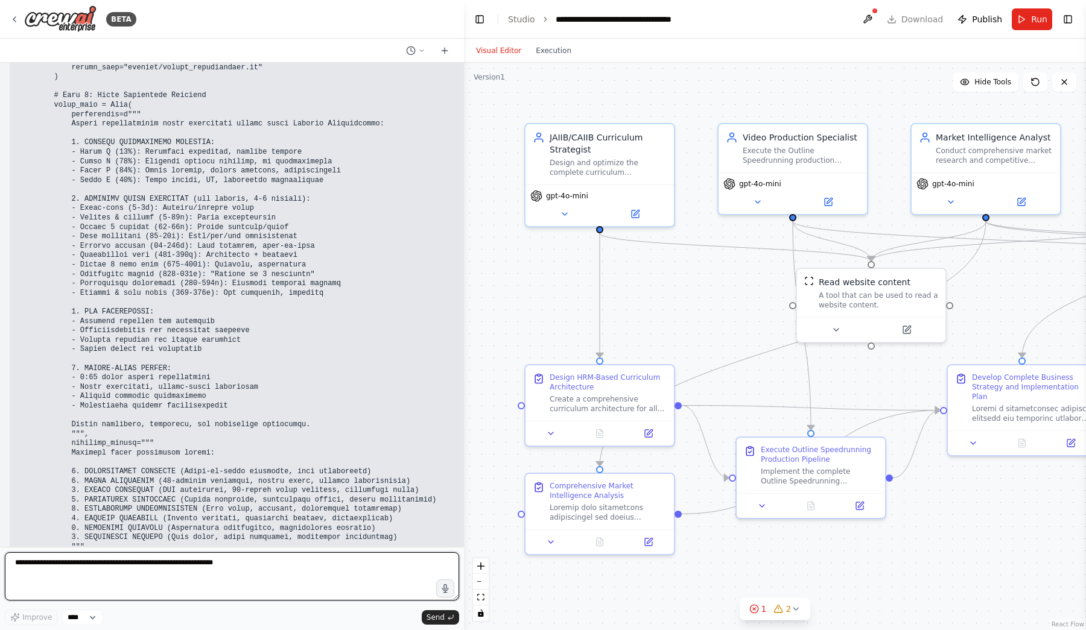
click at [124, 567] on textarea at bounding box center [232, 576] width 454 height 48
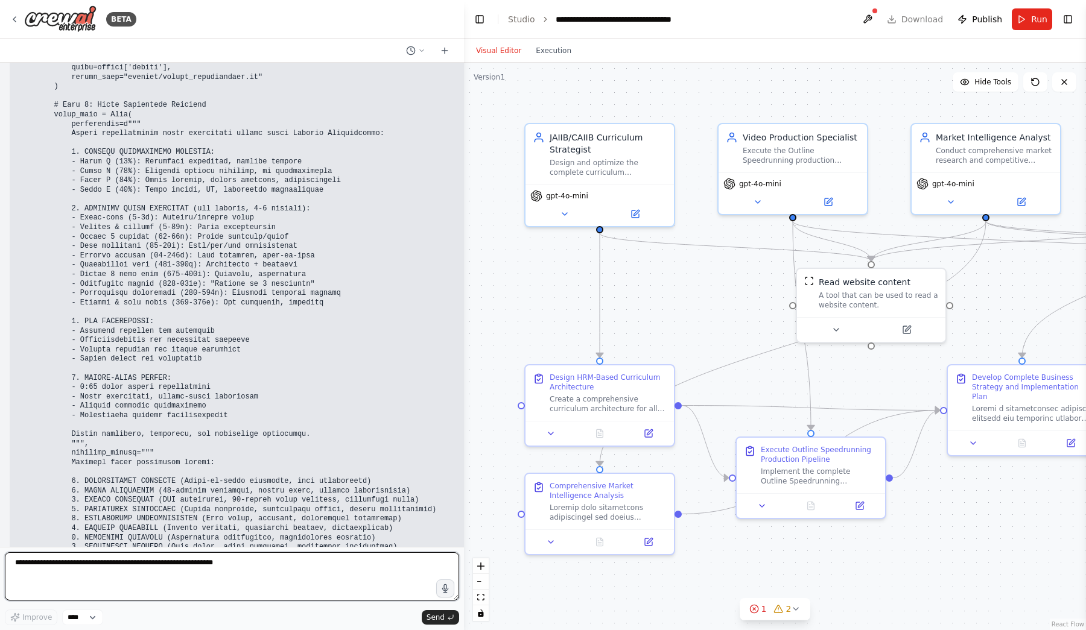
click at [112, 567] on textarea at bounding box center [232, 576] width 454 height 48
type textarea "*******"
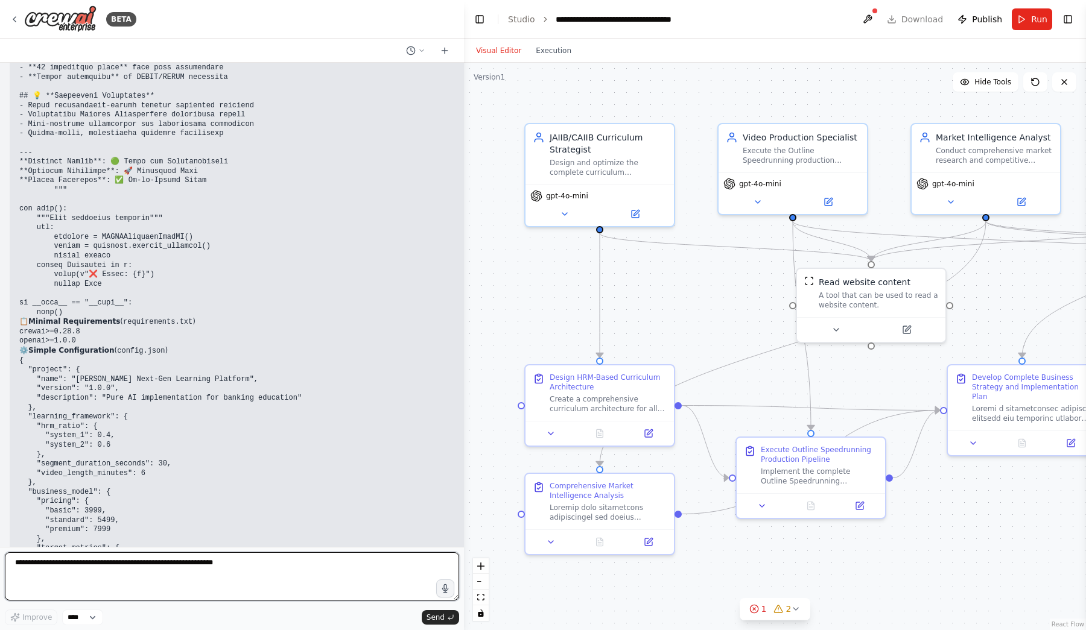
scroll to position [33881, 0]
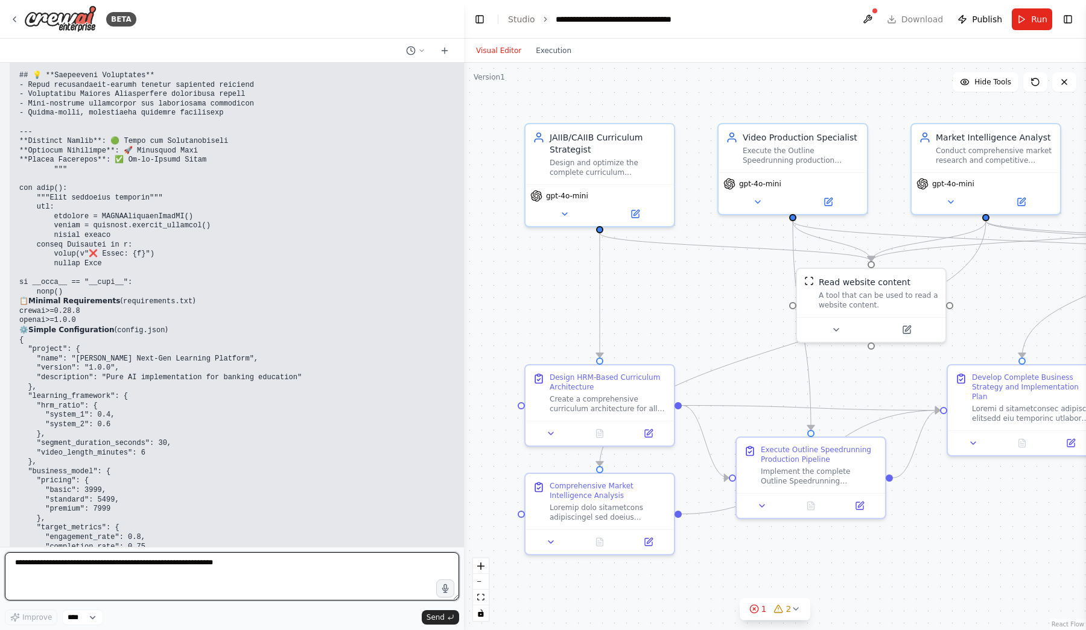
click at [116, 592] on textarea at bounding box center [232, 576] width 454 height 48
paste textarea "**********"
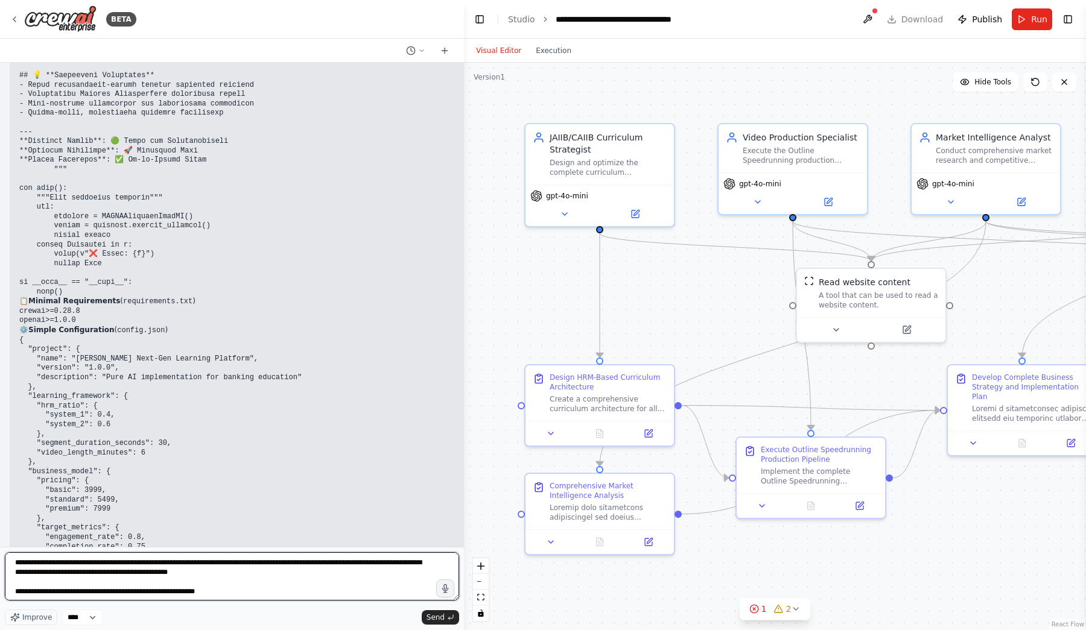
scroll to position [2597, 0]
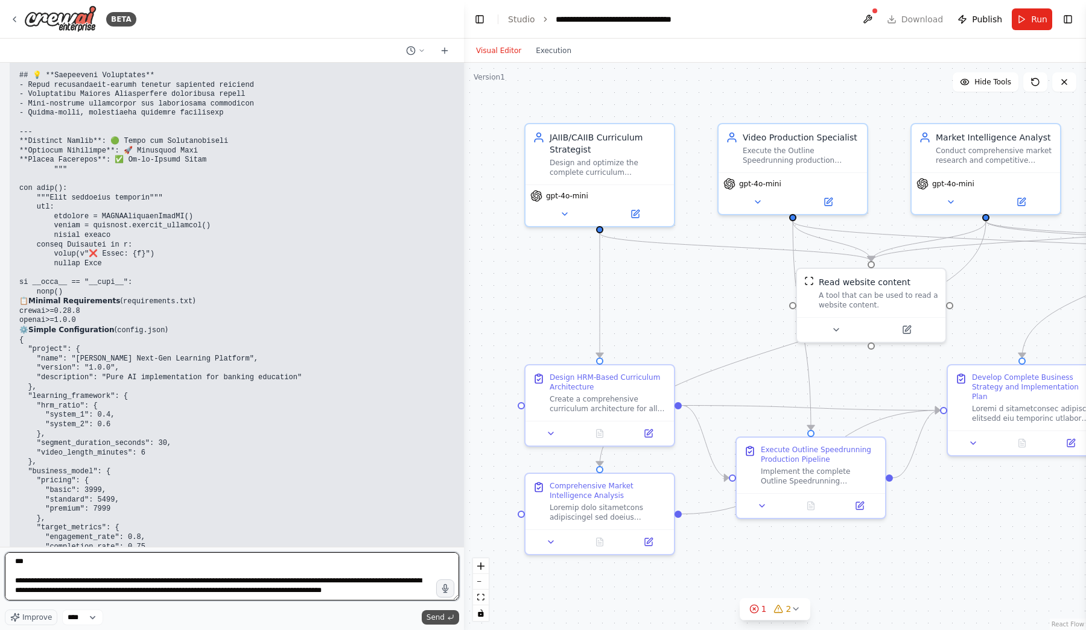
type textarea "**********"
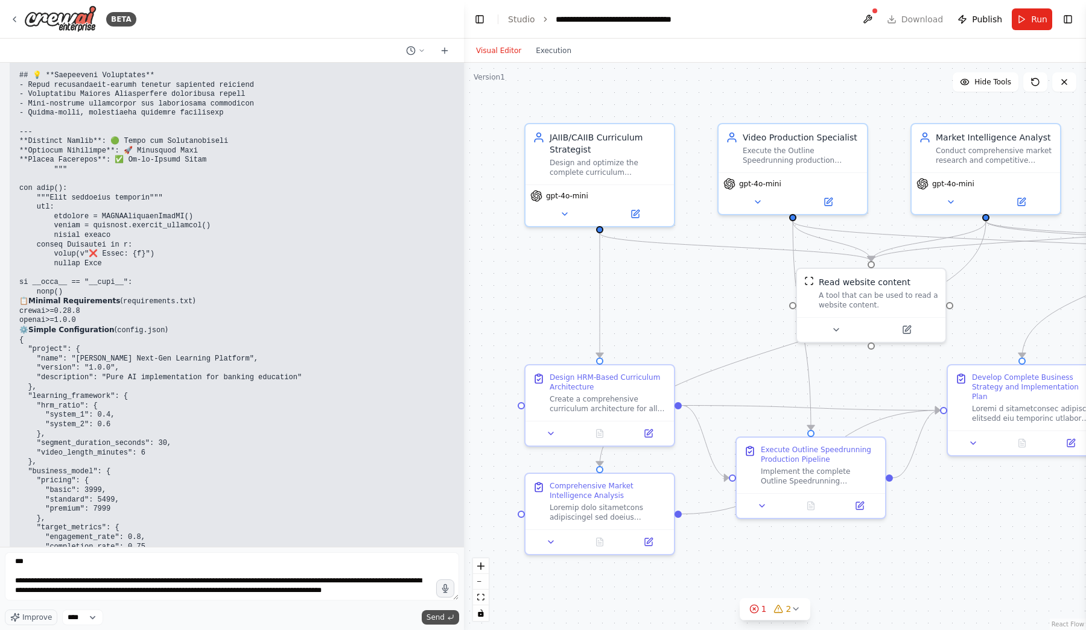
click at [450, 617] on icon "submit" at bounding box center [450, 617] width 7 height 7
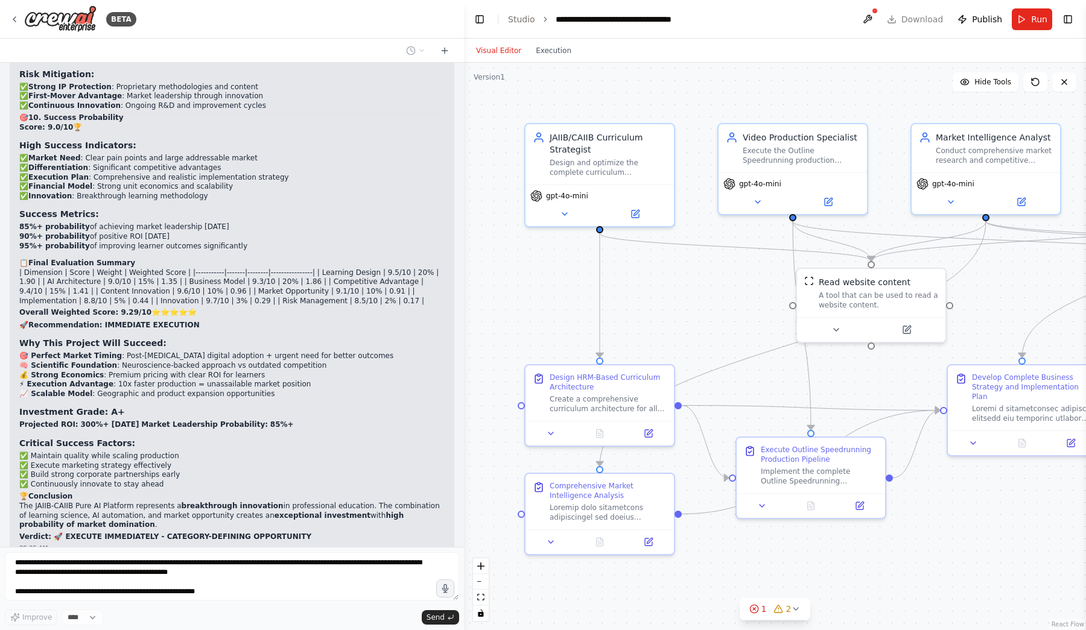
scroll to position [36068, 0]
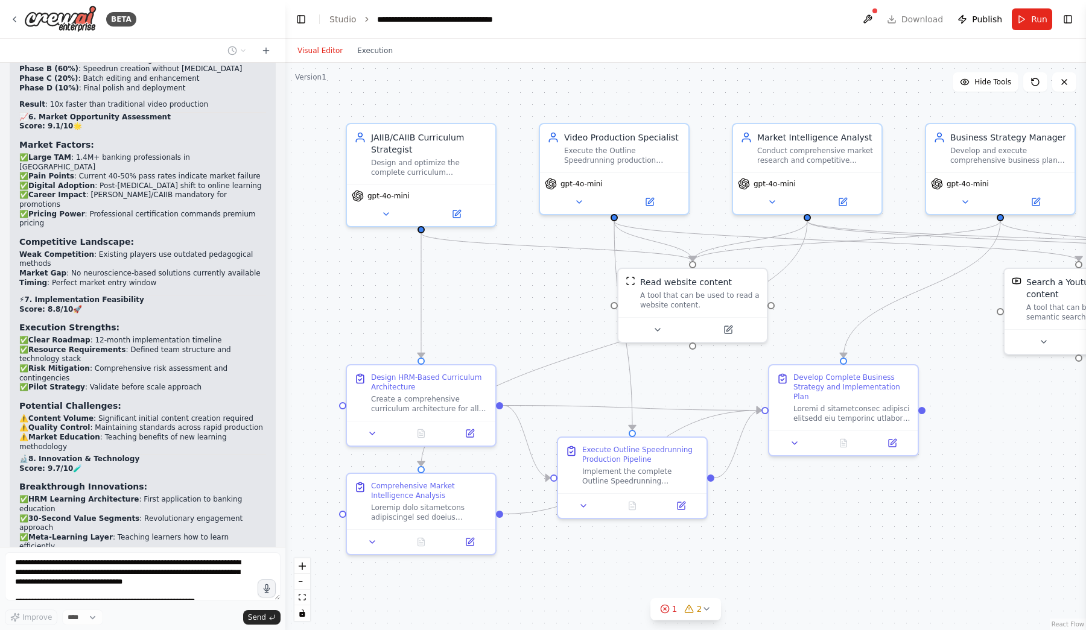
drag, startPoint x: 463, startPoint y: 268, endPoint x: 285, endPoint y: 273, distance: 178.0
click at [285, 273] on div "BETA <img src="[URL]" style="height:64px;margin-right:32px"/> The Ultimate CAII…" at bounding box center [543, 315] width 1086 height 630
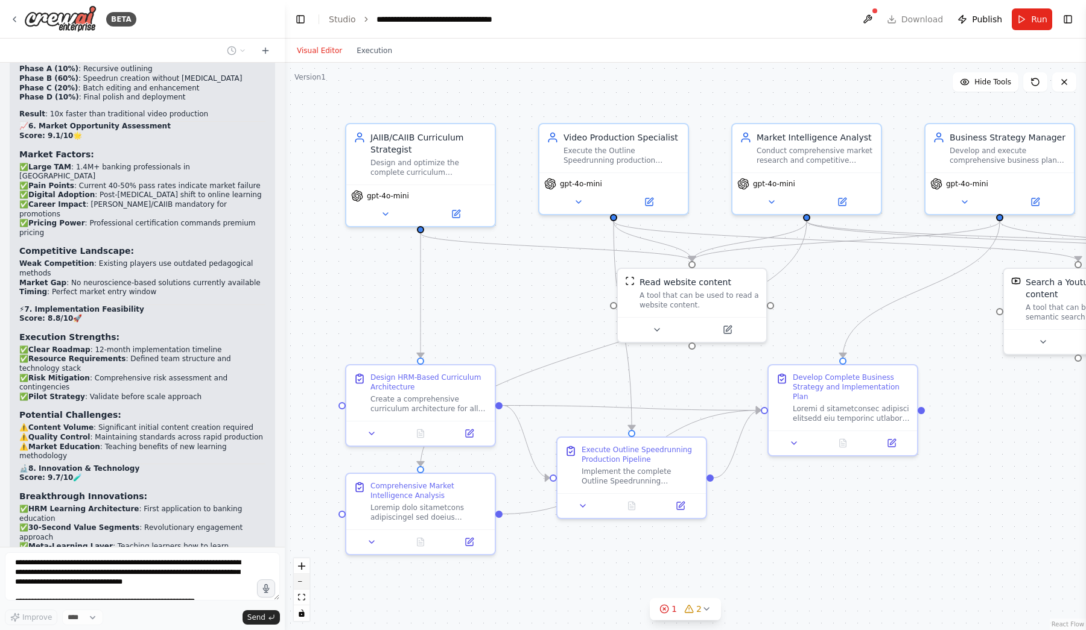
click at [305, 581] on icon "zoom out" at bounding box center [301, 581] width 7 height 1
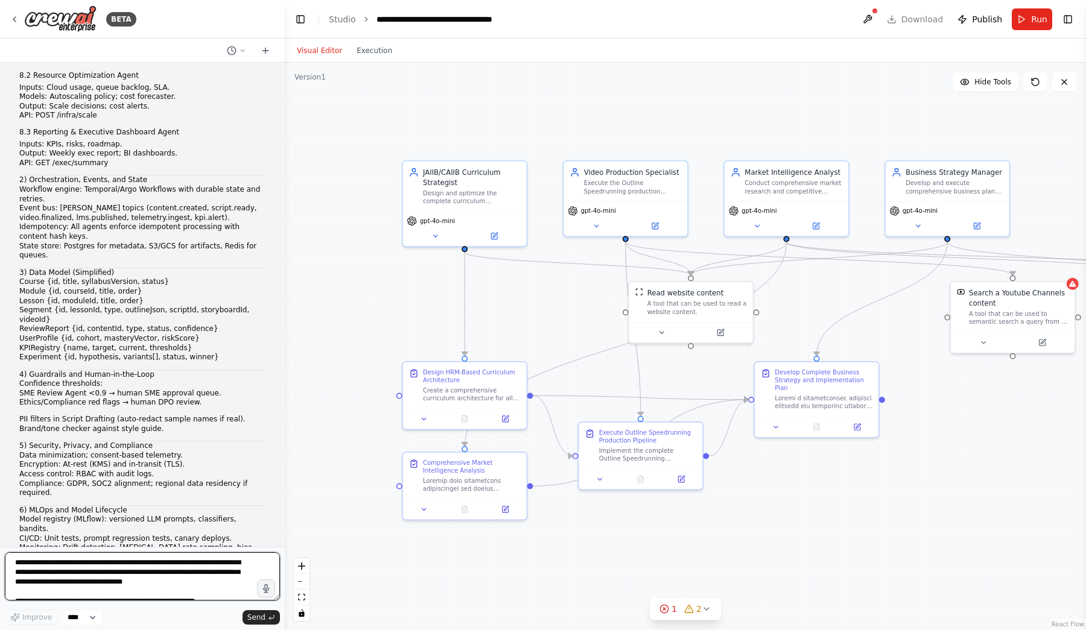
scroll to position [38991, 0]
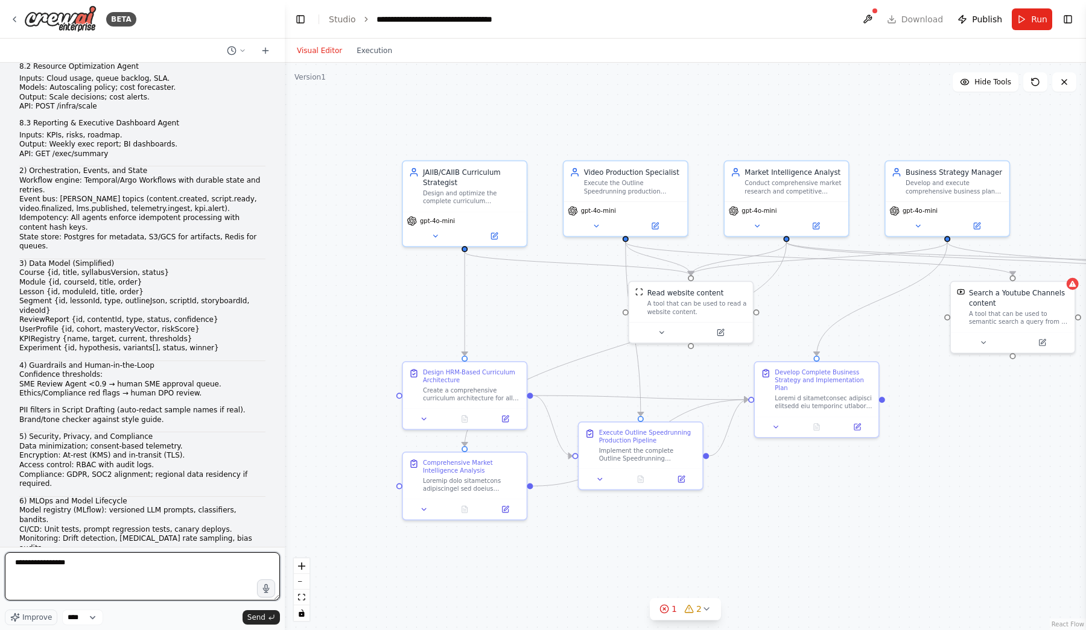
type textarea "**********"
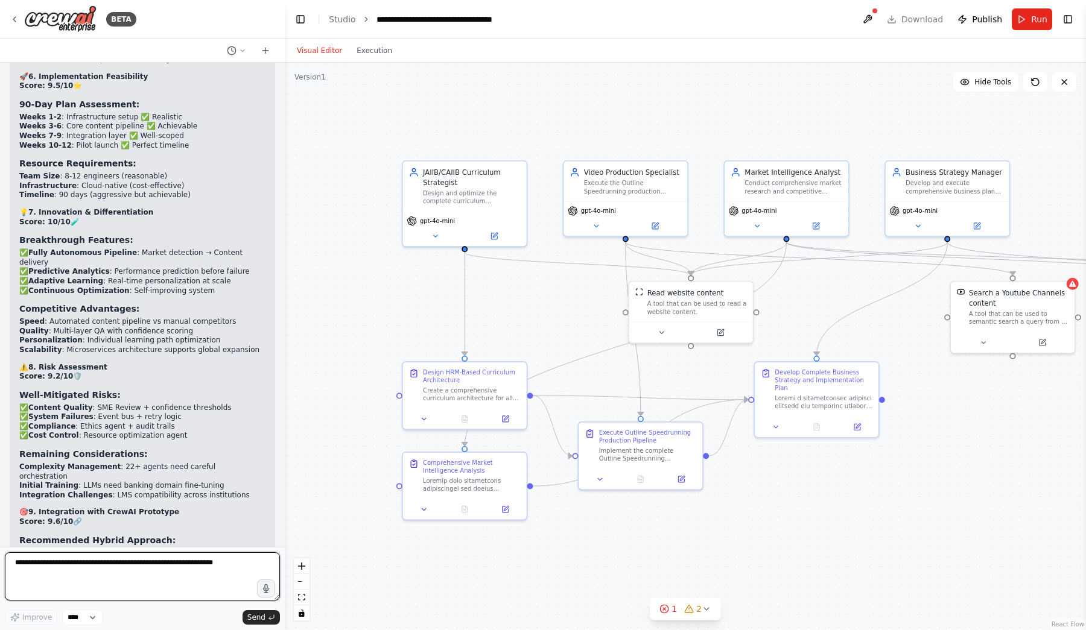
scroll to position [40264, 0]
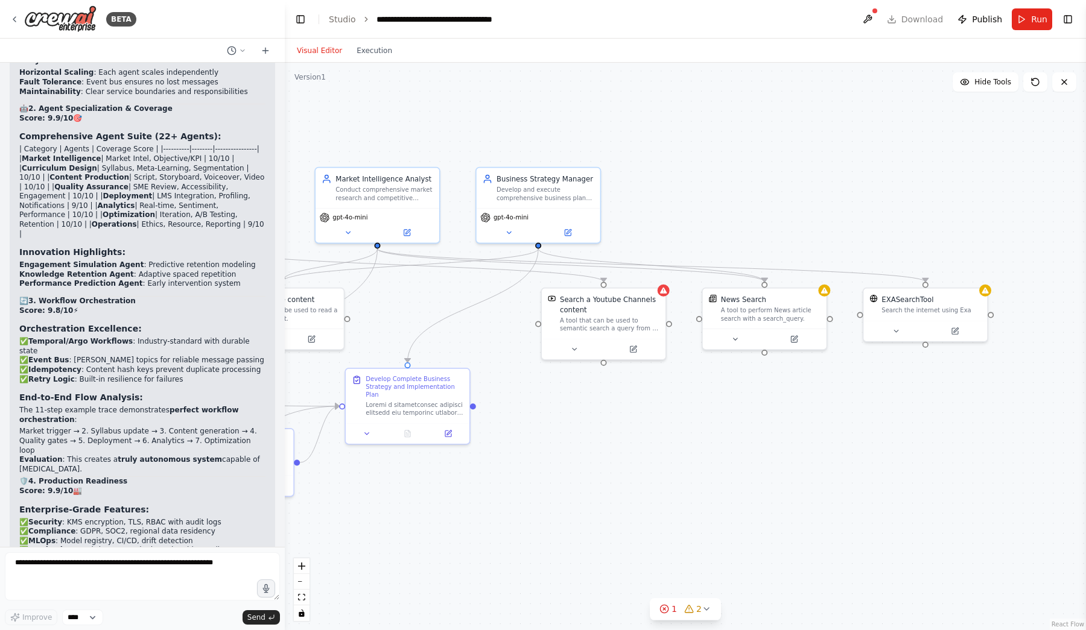
drag, startPoint x: 1039, startPoint y: 474, endPoint x: 837, endPoint y: 449, distance: 203.6
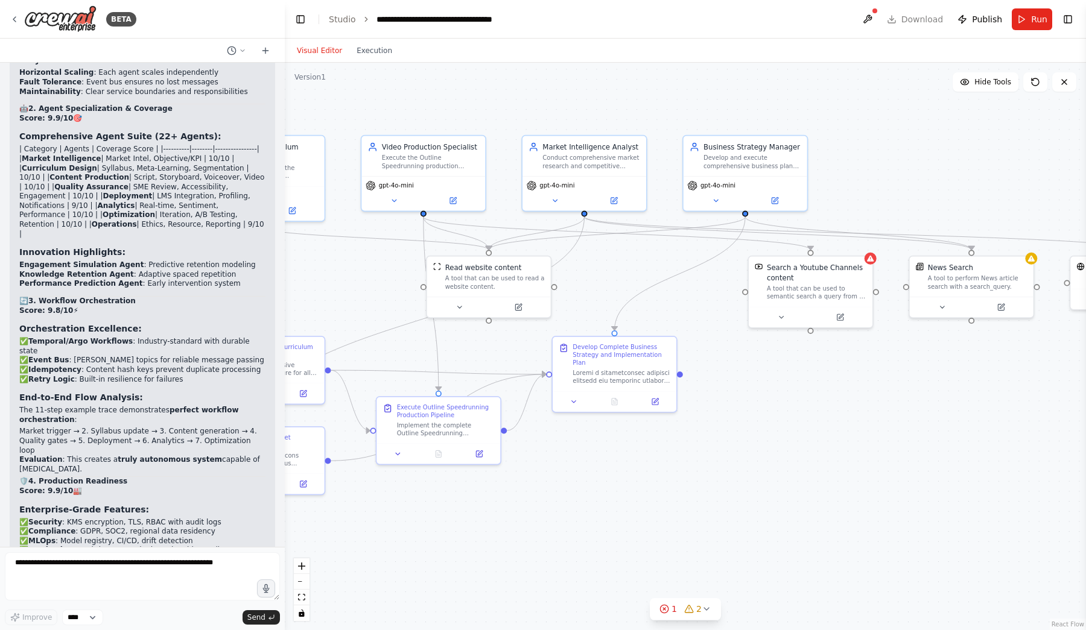
click at [837, 449] on div ".deletable-edge-delete-btn { width: 20px; height: 20px; border: 0px solid #ffff…" at bounding box center [685, 346] width 801 height 567
click at [33, 578] on textarea at bounding box center [142, 576] width 275 height 48
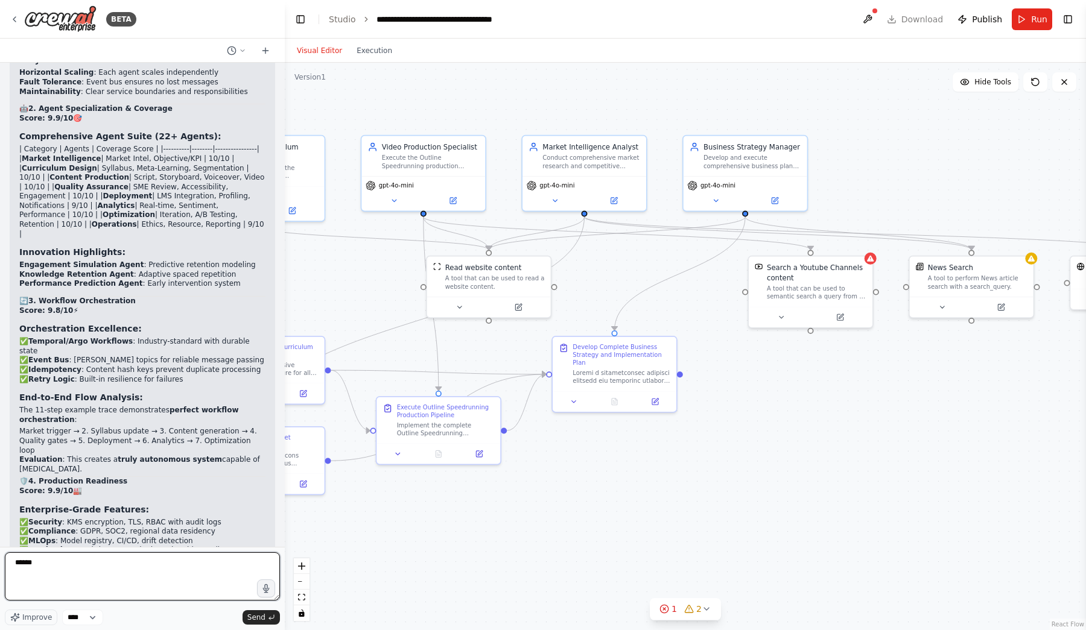
type textarea "******"
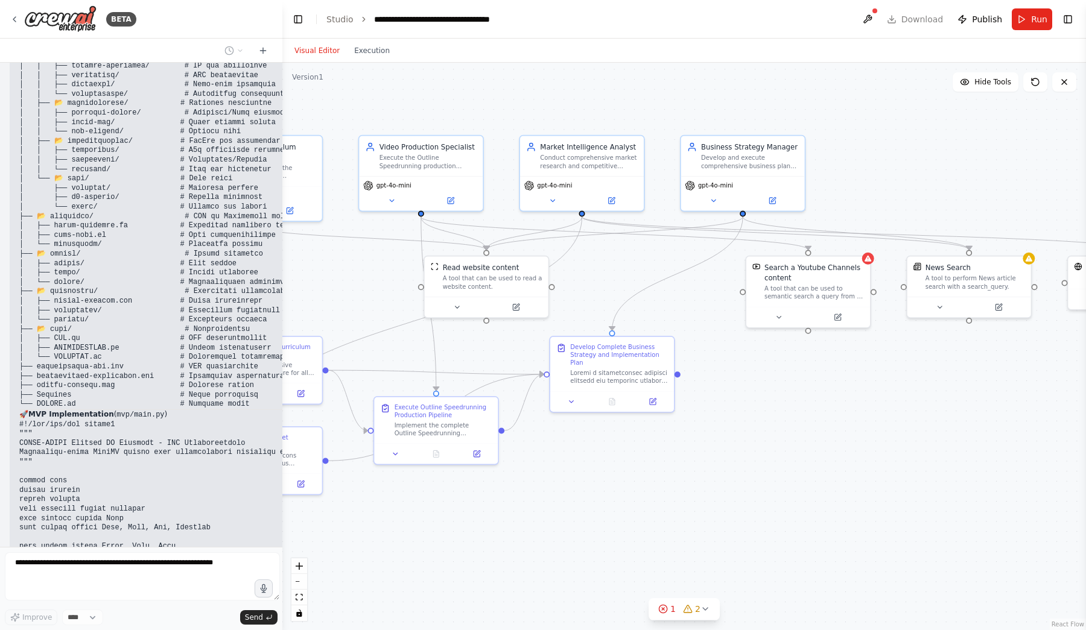
scroll to position [41253, 0]
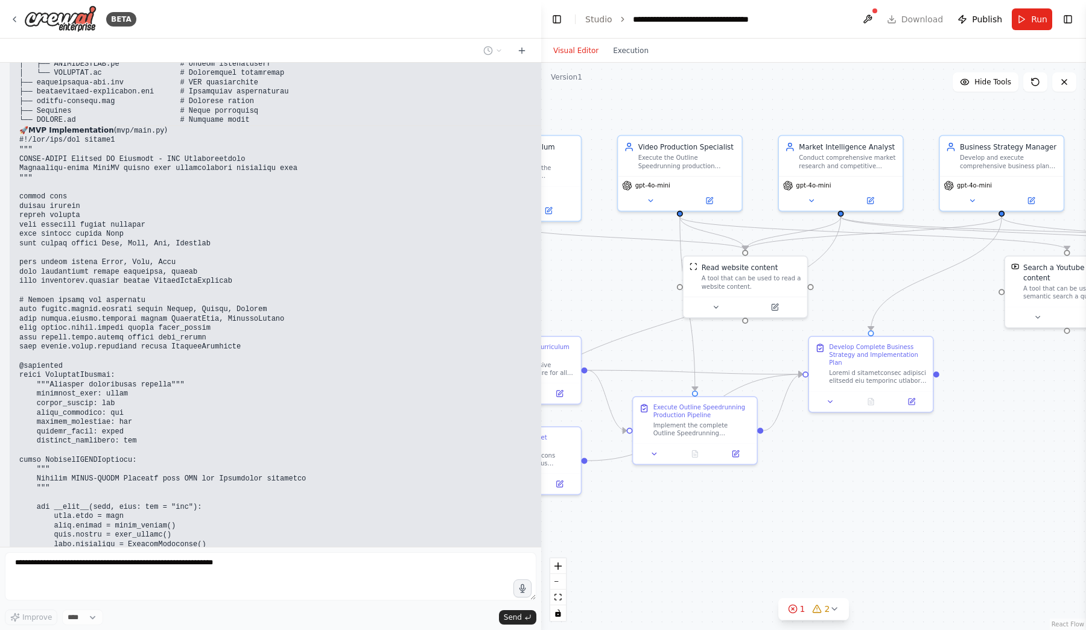
drag, startPoint x: 282, startPoint y: 298, endPoint x: 1003, endPoint y: 342, distance: 722.0
click at [1003, 342] on div "BETA <img src="[URL]" style="height:64px;margin-right:32px"/> The Ultimate CAII…" at bounding box center [543, 315] width 1086 height 630
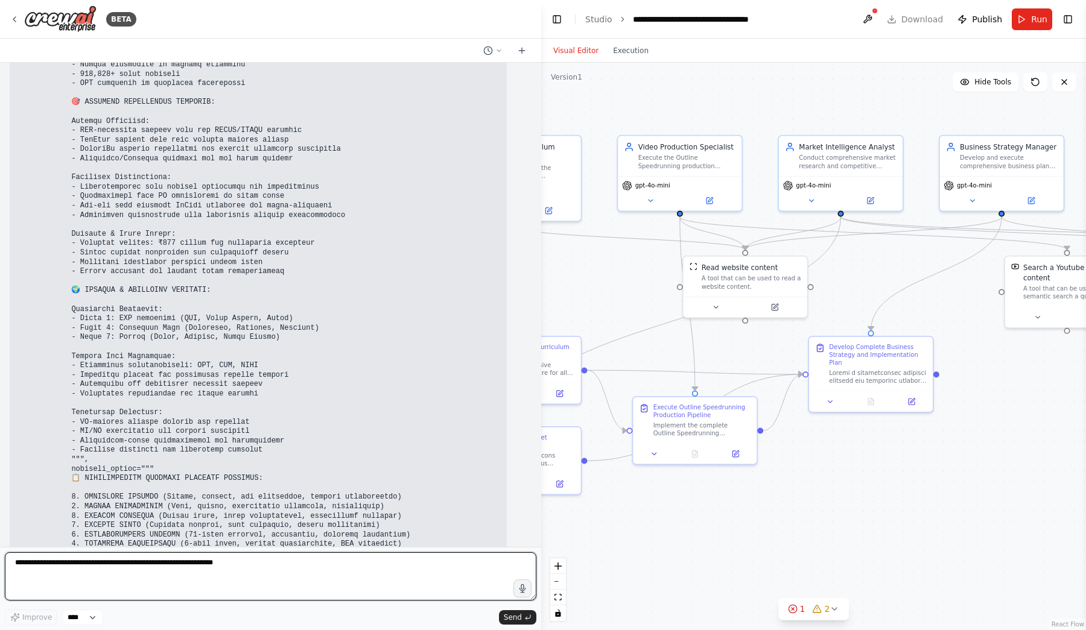
scroll to position [45542, 0]
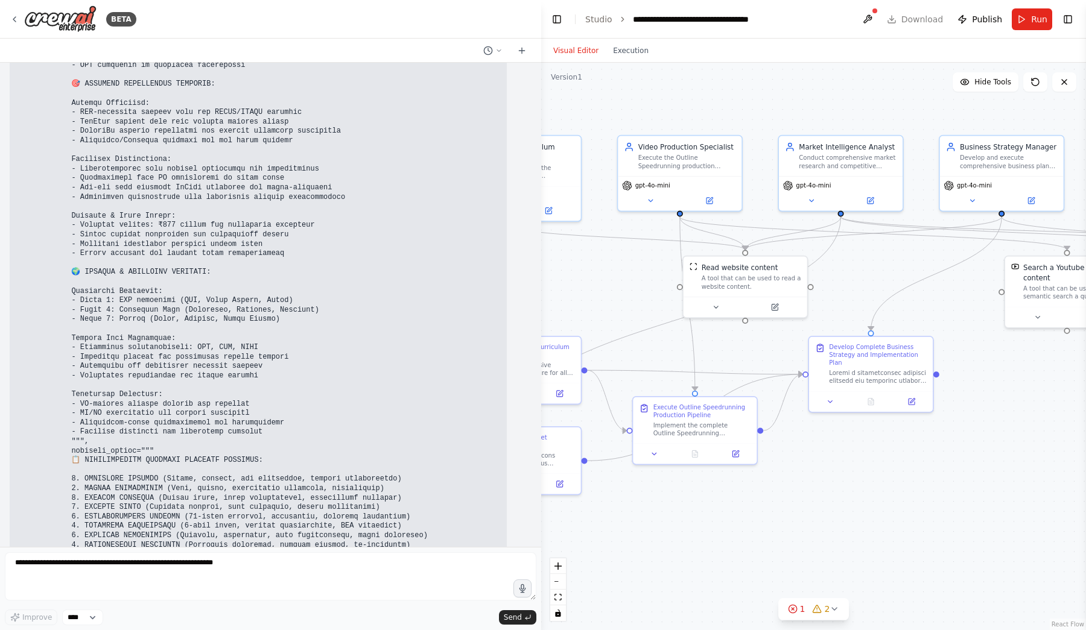
drag, startPoint x: 19, startPoint y: 215, endPoint x: 222, endPoint y: 478, distance: 331.5
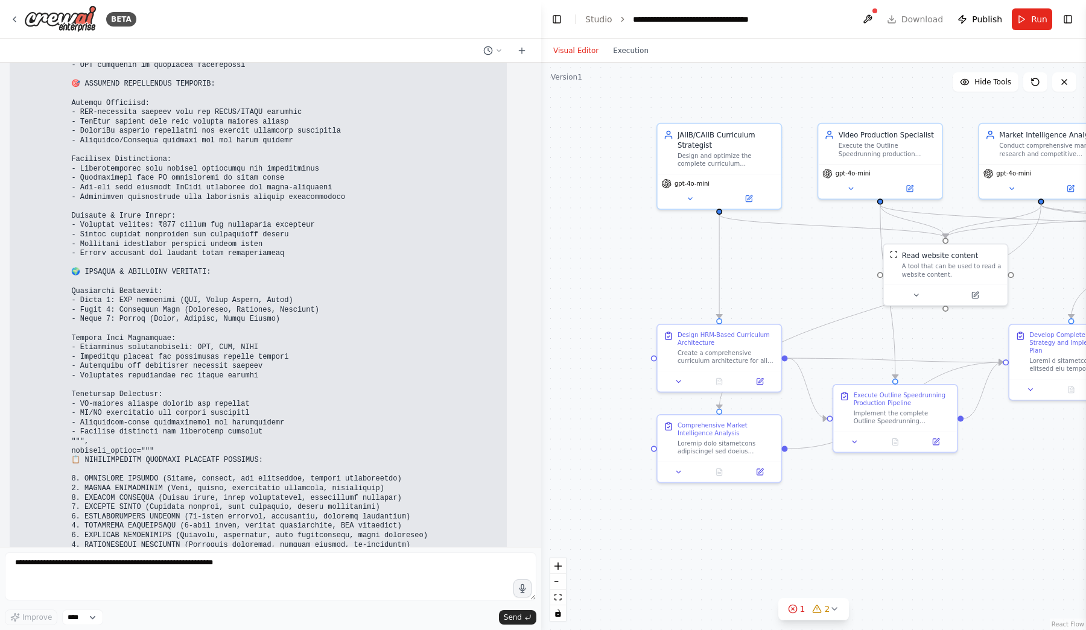
drag, startPoint x: 542, startPoint y: 307, endPoint x: 860, endPoint y: 273, distance: 320.2
click at [860, 273] on div ".deletable-edge-delete-btn { width: 20px; height: 20px; border: 0px solid #ffff…" at bounding box center [813, 346] width 545 height 567
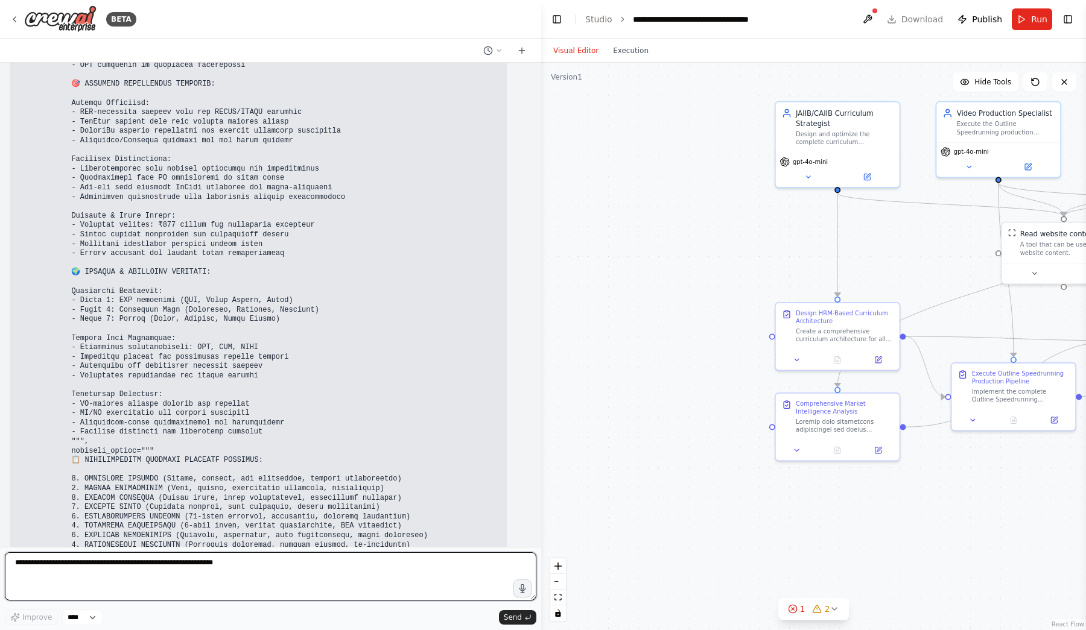
click at [294, 569] on textarea at bounding box center [270, 576] width 531 height 48
type textarea "*****"
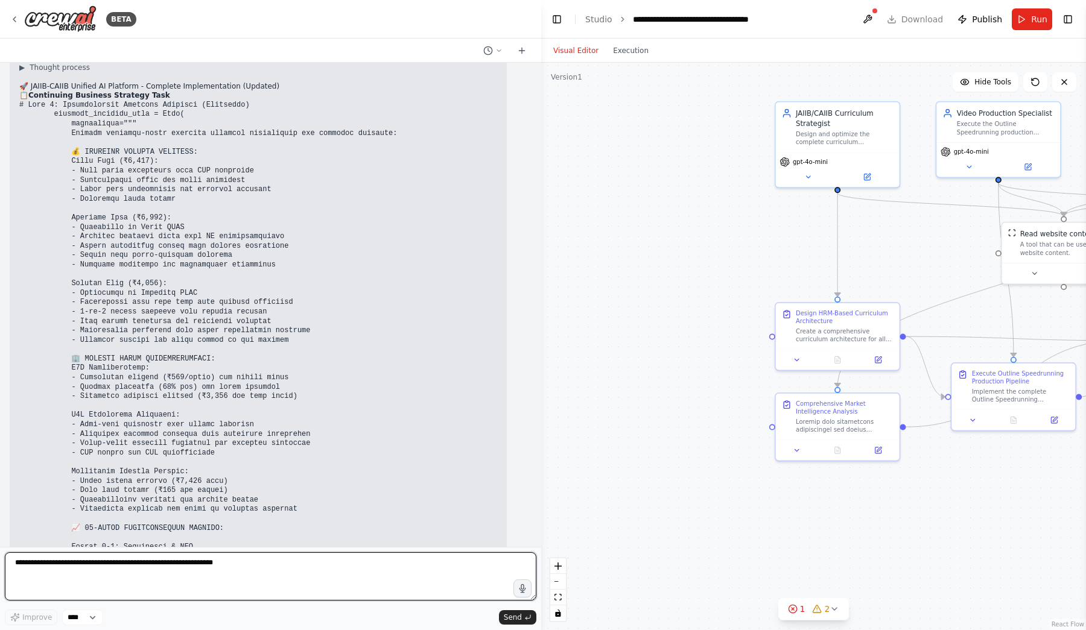
scroll to position [44662, 0]
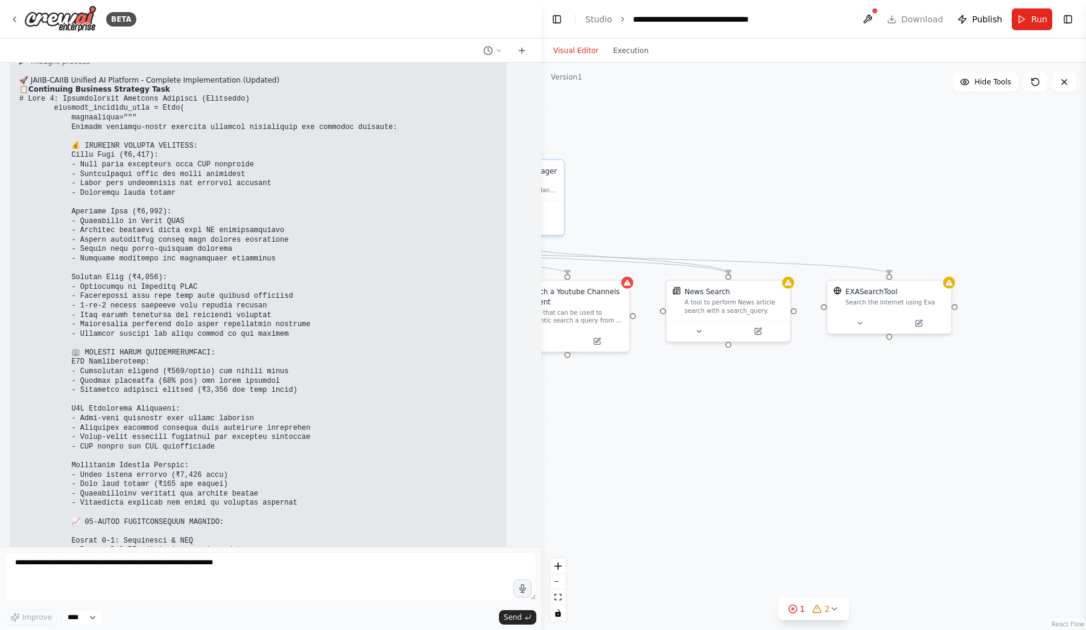
drag, startPoint x: 1049, startPoint y: 472, endPoint x: 232, endPoint y: 530, distance: 819.2
click at [232, 530] on div "BETA <img src="[URL]" style="height:64px;margin-right:32px"/> The Ultimate CAII…" at bounding box center [543, 315] width 1086 height 630
drag, startPoint x: 232, startPoint y: 530, endPoint x: 329, endPoint y: 516, distance: 97.6
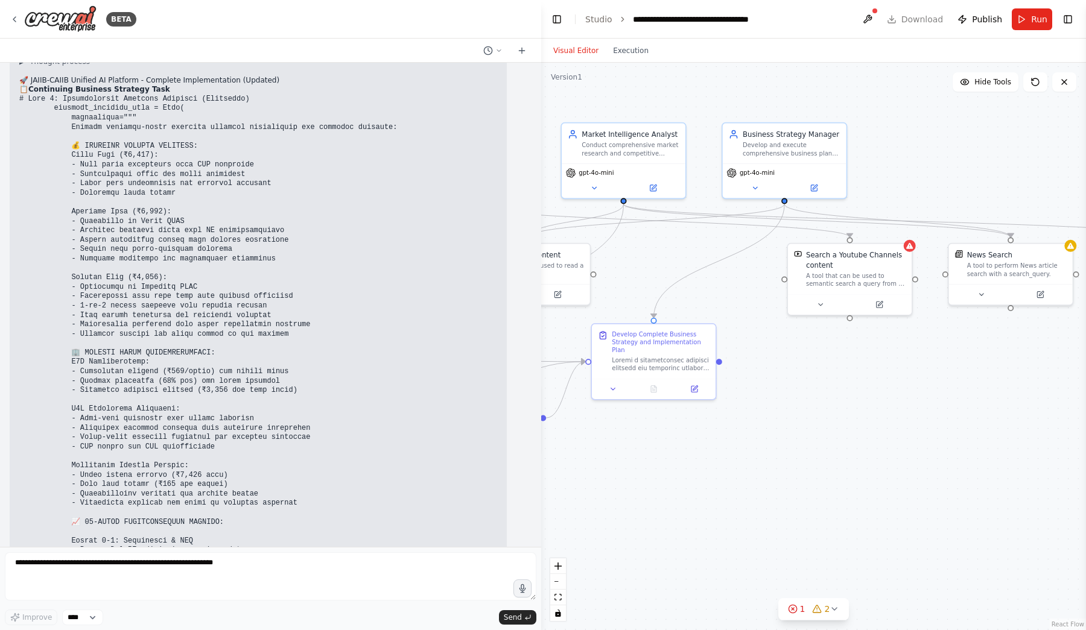
drag, startPoint x: 665, startPoint y: 495, endPoint x: 946, endPoint y: 458, distance: 284.0
click at [946, 458] on div ".deletable-edge-delete-btn { width: 20px; height: 20px; border: 0px solid #ffff…" at bounding box center [813, 346] width 545 height 567
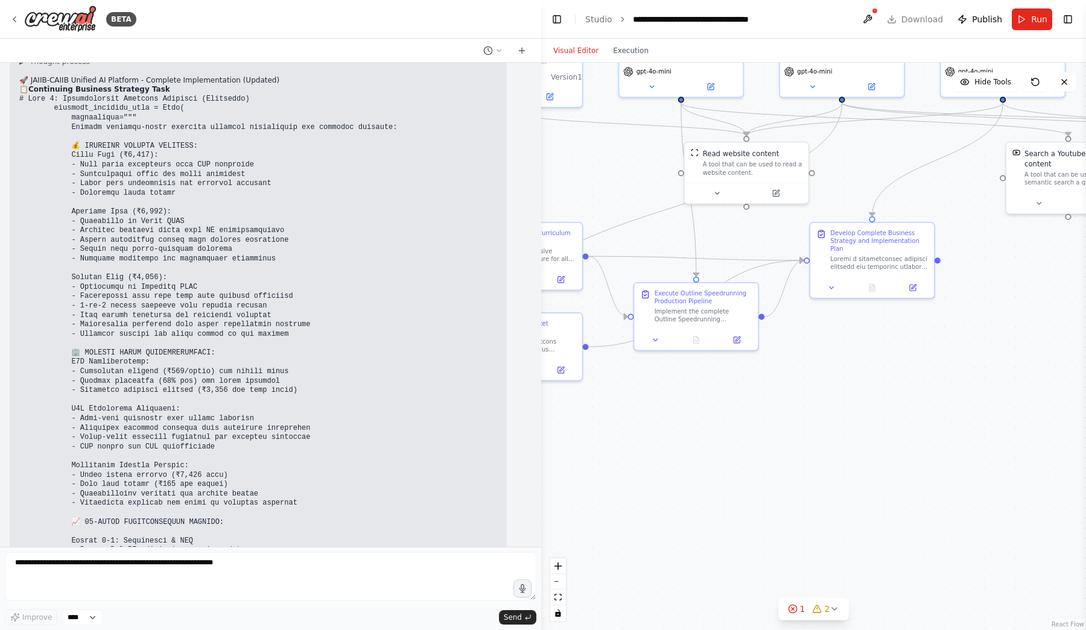
drag, startPoint x: 786, startPoint y: 417, endPoint x: 1005, endPoint y: 315, distance: 240.7
click at [1005, 315] on div ".deletable-edge-delete-btn { width: 20px; height: 20px; border: 0px solid #ffff…" at bounding box center [813, 346] width 545 height 567
click at [1022, 16] on button "Run" at bounding box center [1031, 19] width 40 height 22
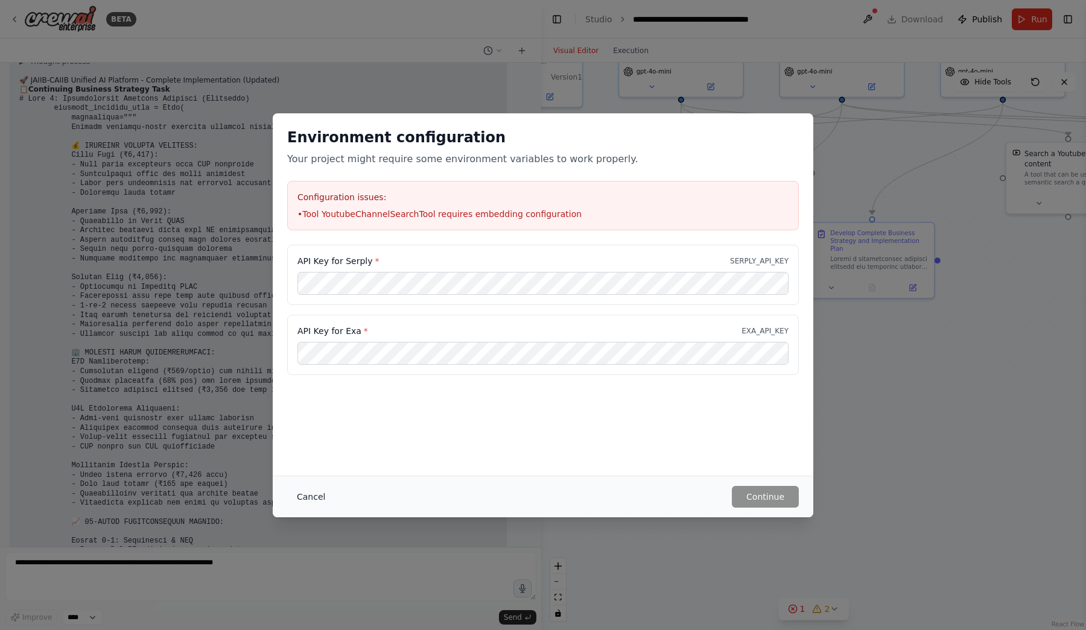
click at [322, 499] on button "Cancel" at bounding box center [311, 497] width 48 height 22
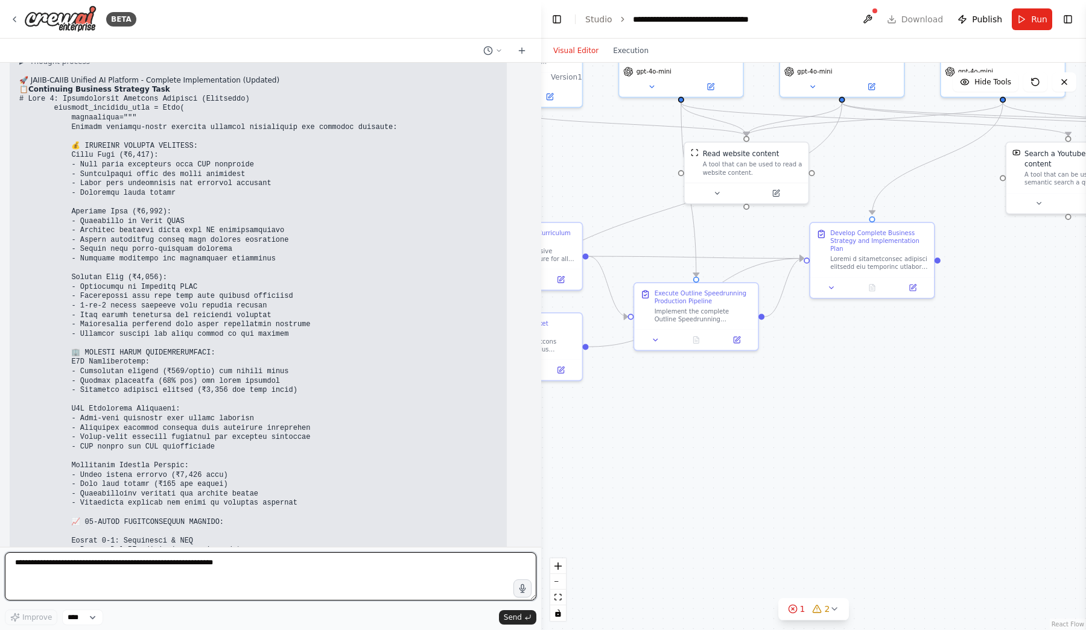
click at [303, 566] on textarea at bounding box center [270, 576] width 531 height 48
type textarea "**********"
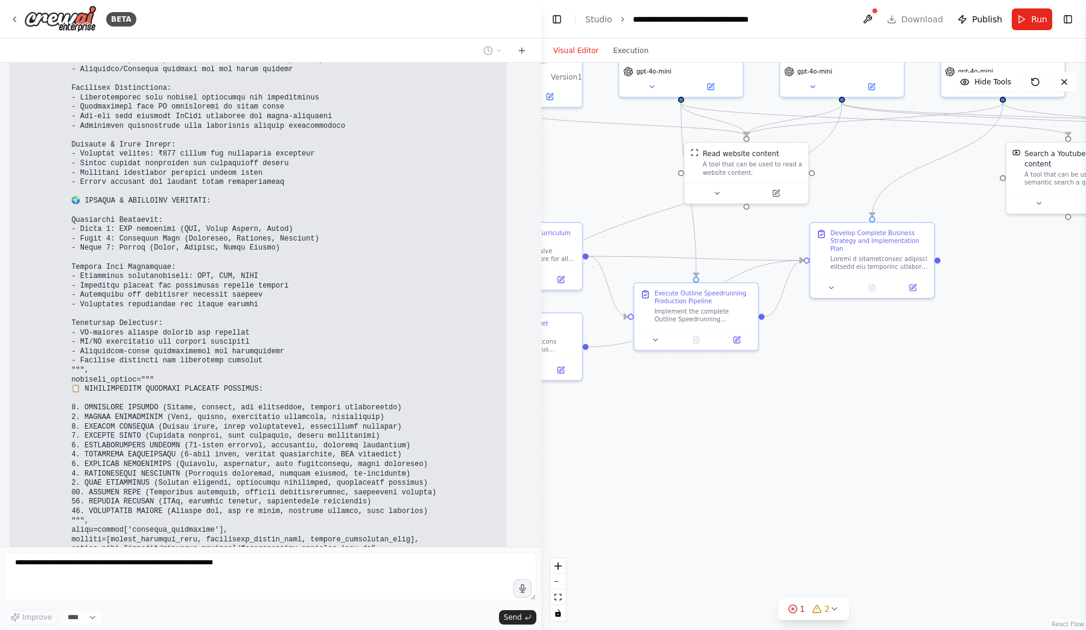
scroll to position [45713, 0]
